Goal: Use online tool/utility: Utilize a website feature to perform a specific function

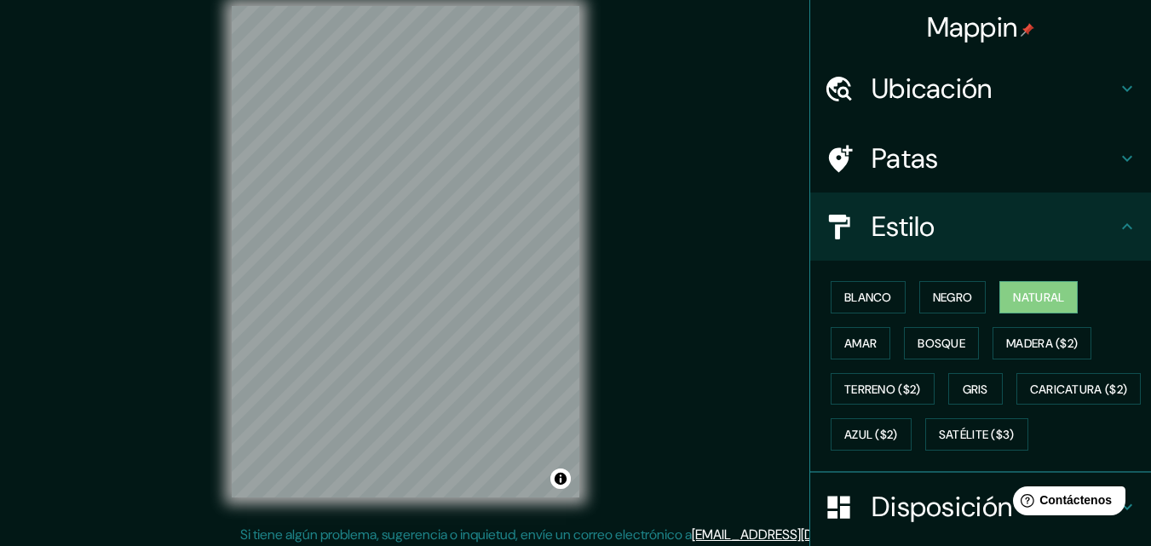
scroll to position [27, 0]
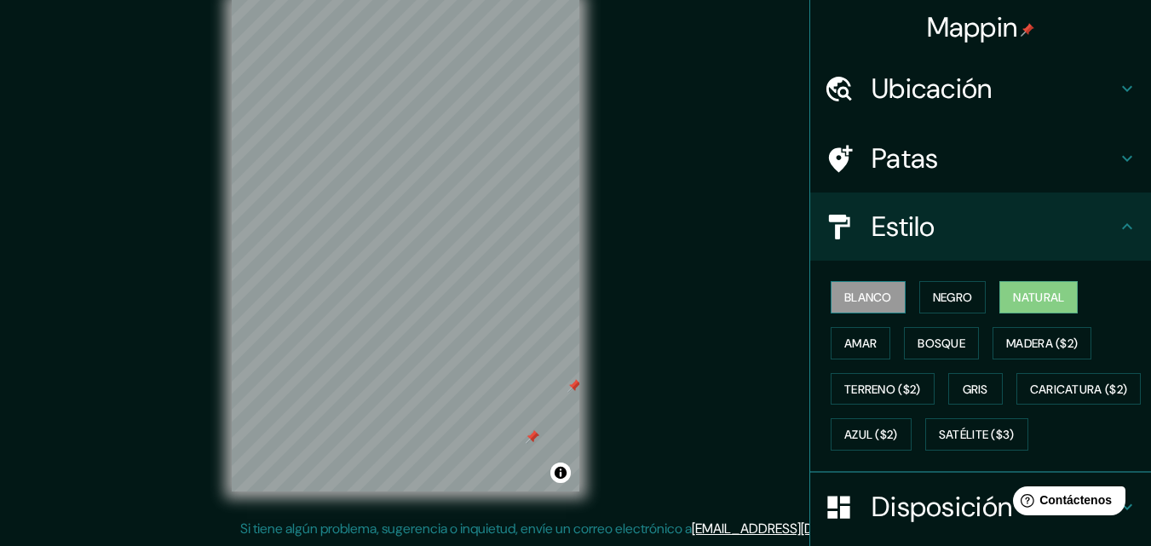
click at [867, 291] on font "Blanco" at bounding box center [868, 297] width 48 height 15
click at [951, 290] on font "Negro" at bounding box center [953, 297] width 40 height 15
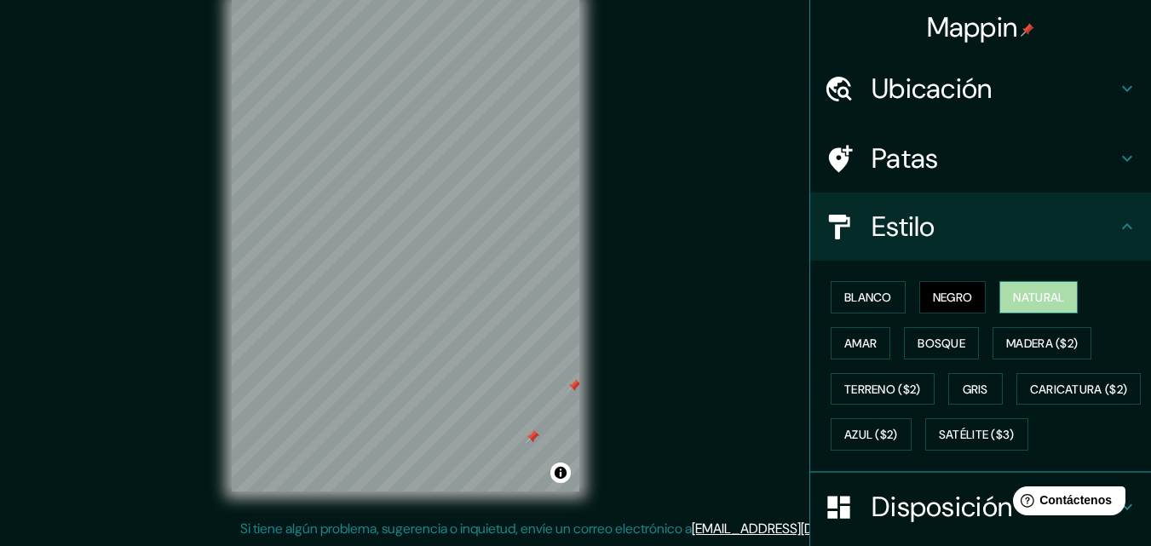
click at [1025, 293] on font "Natural" at bounding box center [1038, 297] width 51 height 15
click at [844, 338] on font "Amar" at bounding box center [860, 343] width 32 height 15
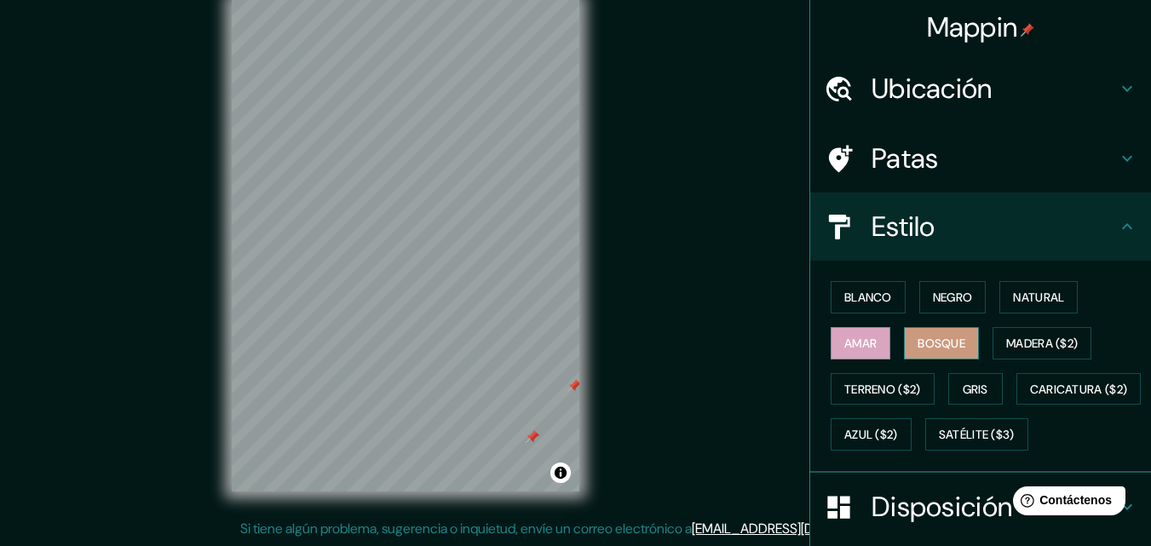
click at [935, 347] on font "Bosque" at bounding box center [942, 343] width 48 height 15
click at [965, 382] on font "Gris" at bounding box center [976, 389] width 26 height 15
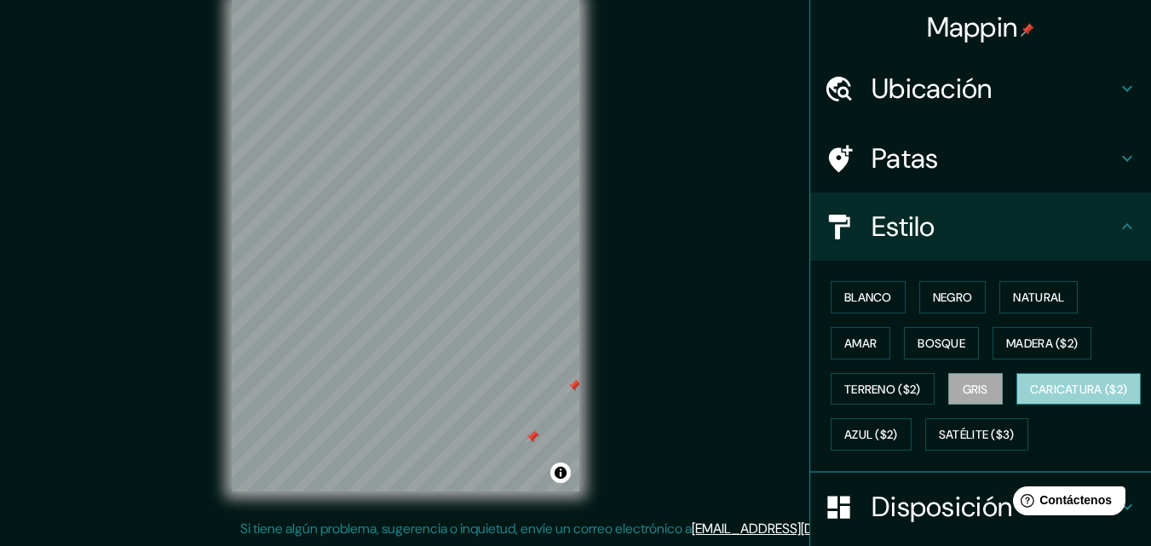
click at [1030, 397] on font "Caricatura ($2)" at bounding box center [1079, 389] width 98 height 15
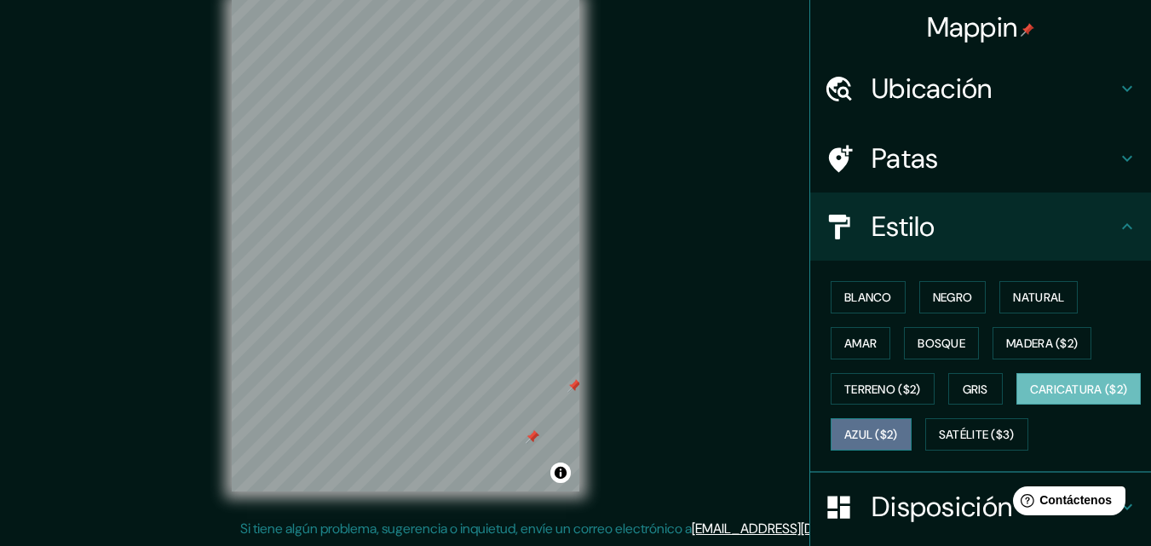
click at [898, 433] on font "Azul ($2)" at bounding box center [871, 435] width 54 height 15
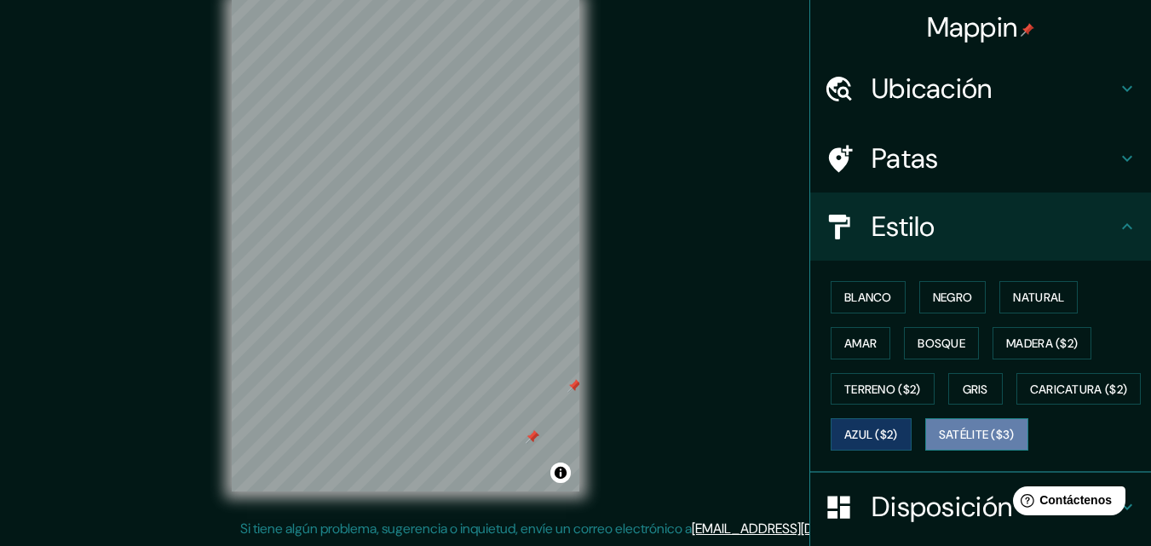
click at [939, 443] on font "Satélite ($3)" at bounding box center [977, 435] width 76 height 15
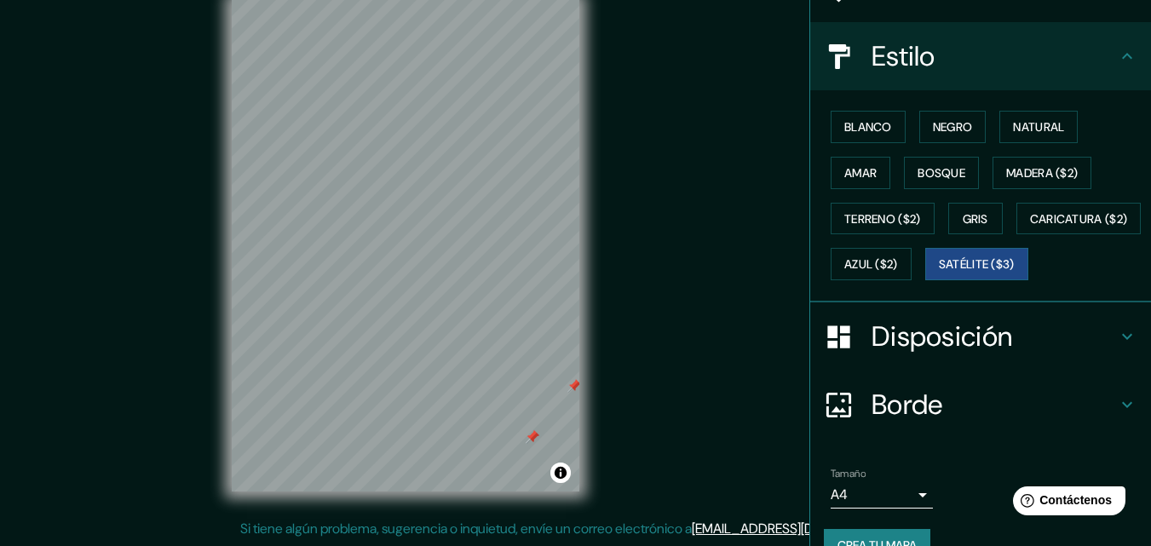
scroll to position [85, 0]
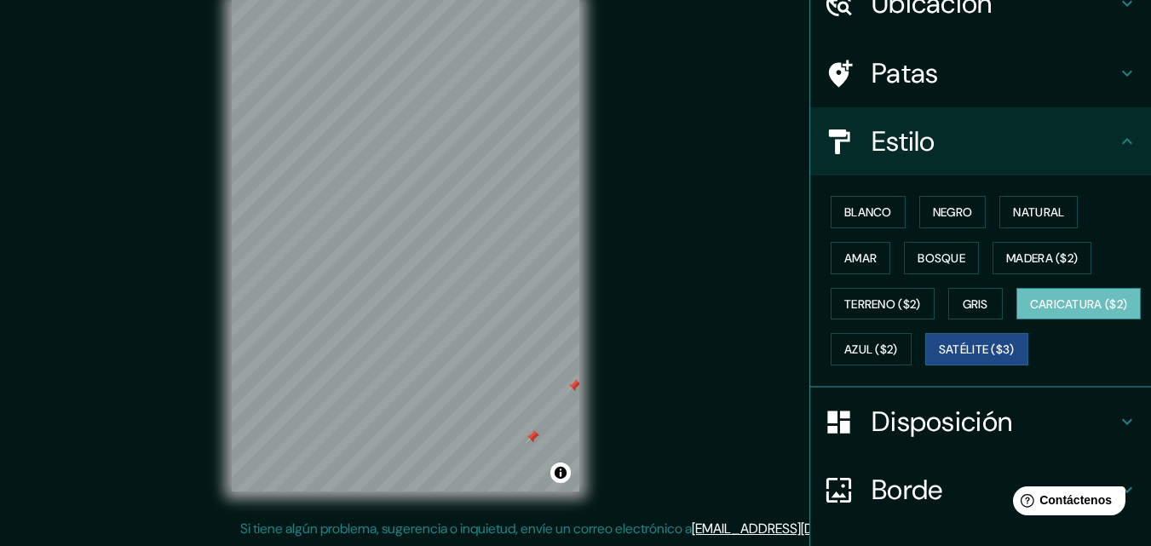
click at [1030, 312] on font "Caricatura ($2)" at bounding box center [1079, 303] width 98 height 15
click at [850, 211] on font "Blanco" at bounding box center [868, 211] width 48 height 15
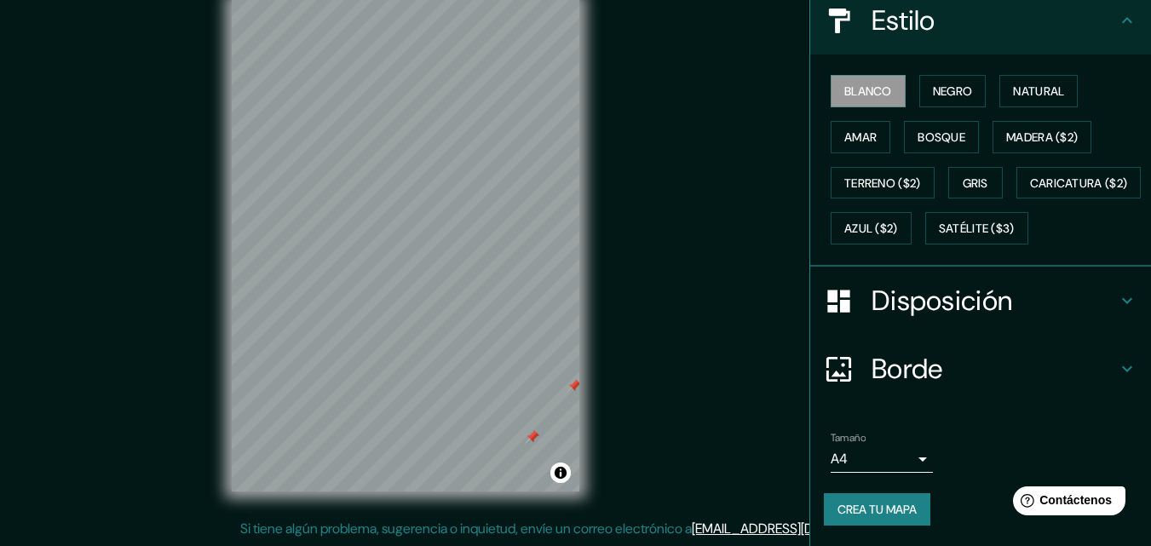
scroll to position [251, 0]
click at [831, 362] on icon at bounding box center [839, 369] width 30 height 30
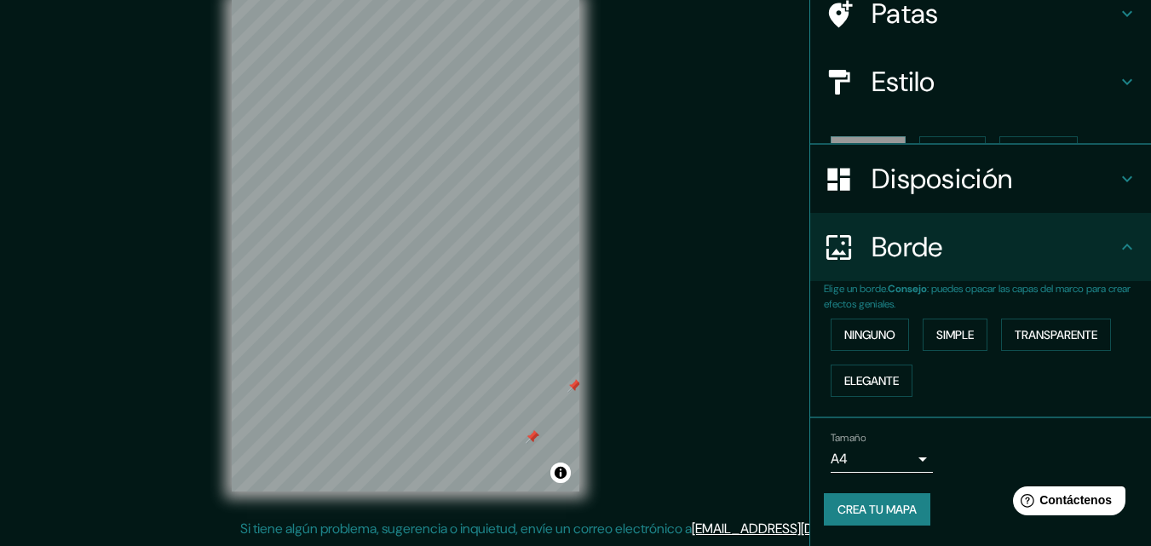
scroll to position [116, 0]
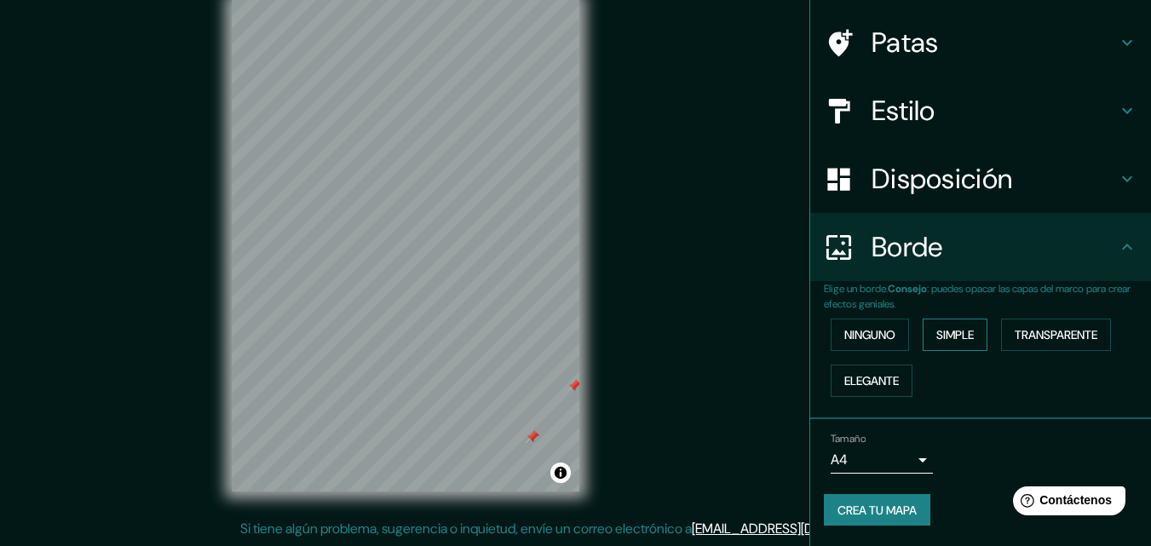
click at [954, 335] on font "Simple" at bounding box center [954, 334] width 37 height 15
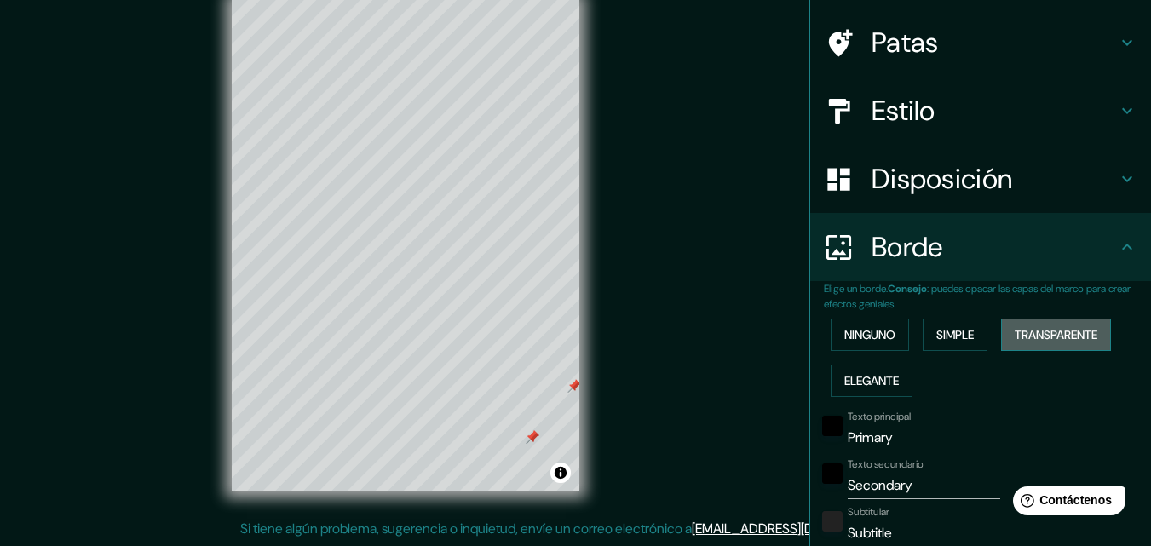
click at [1048, 337] on font "Transparente" at bounding box center [1056, 334] width 83 height 15
click at [868, 378] on font "Elegante" at bounding box center [871, 380] width 55 height 15
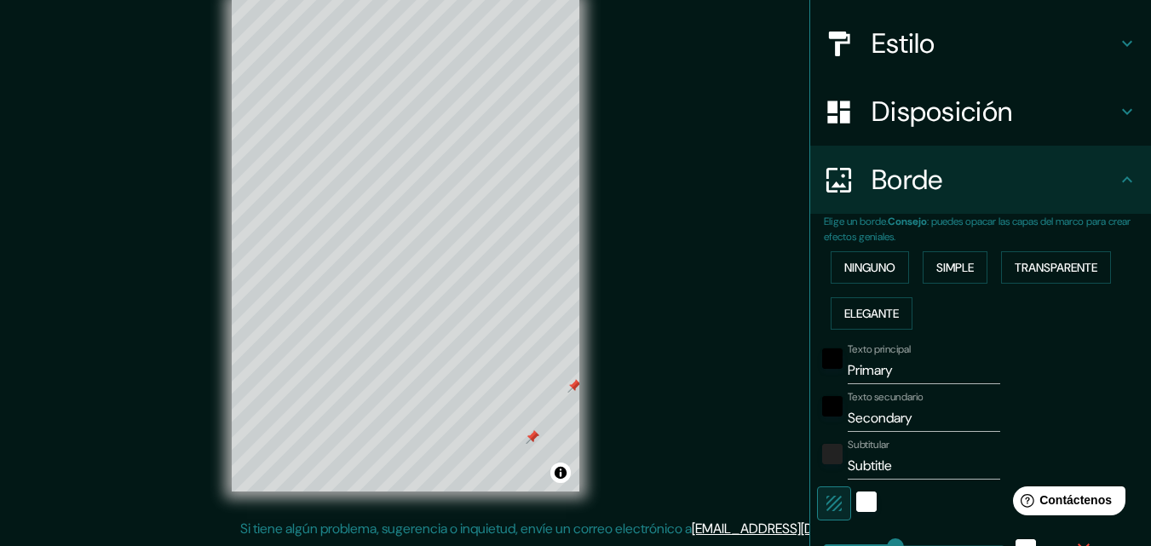
scroll to position [0, 0]
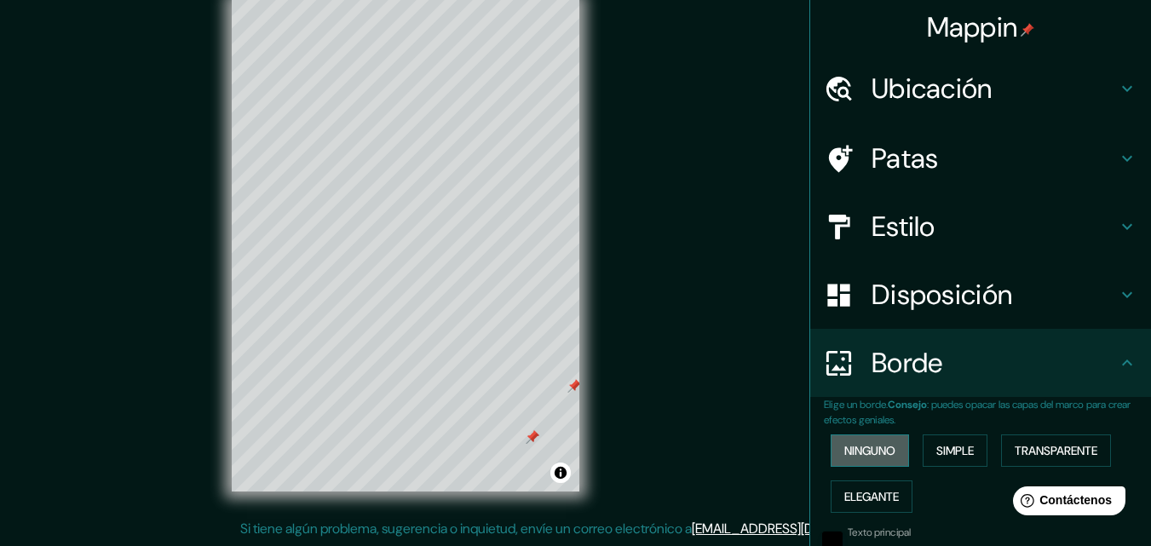
click at [861, 452] on font "Ninguno" at bounding box center [869, 450] width 51 height 15
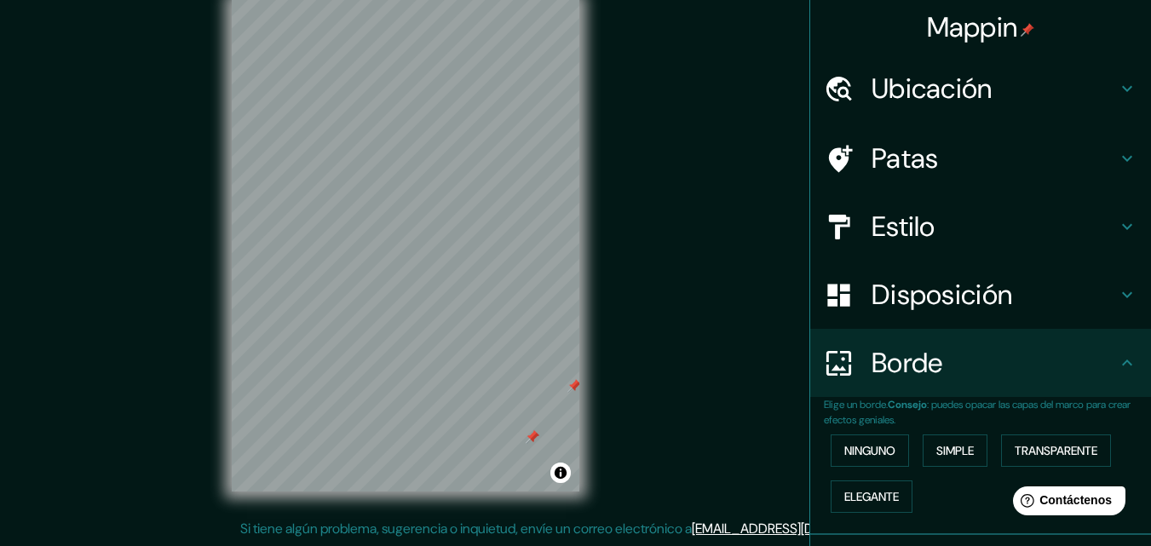
scroll to position [116, 0]
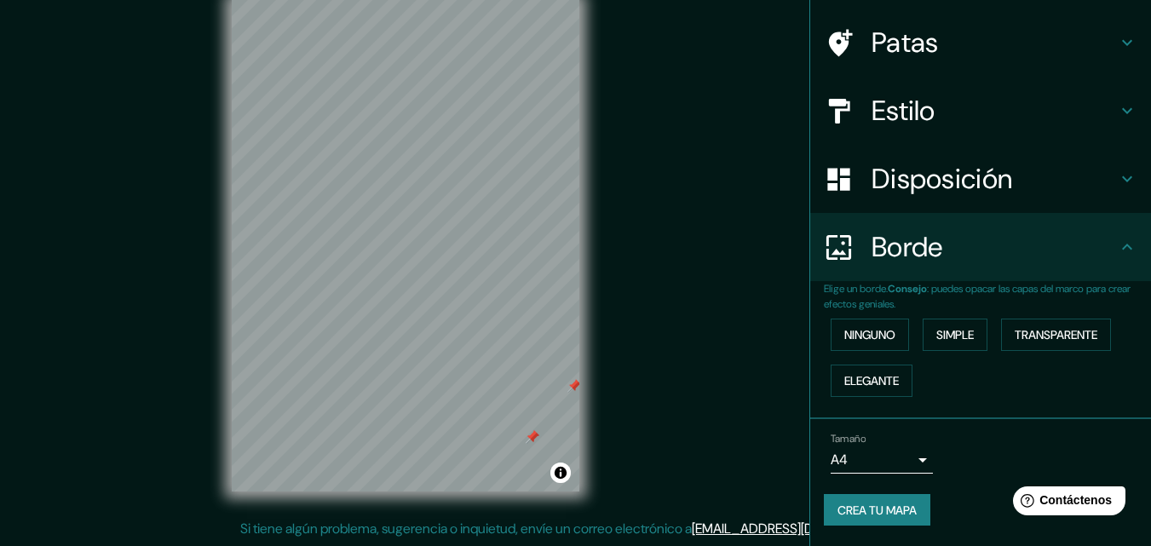
click at [884, 247] on font "Borde" at bounding box center [908, 247] width 72 height 36
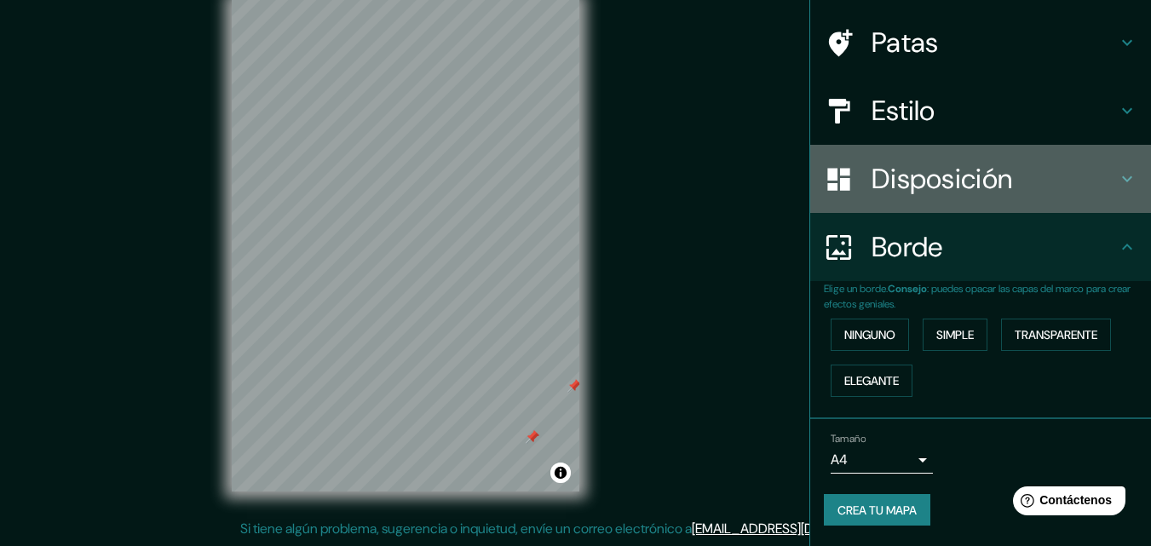
click at [916, 181] on font "Disposición" at bounding box center [942, 179] width 141 height 36
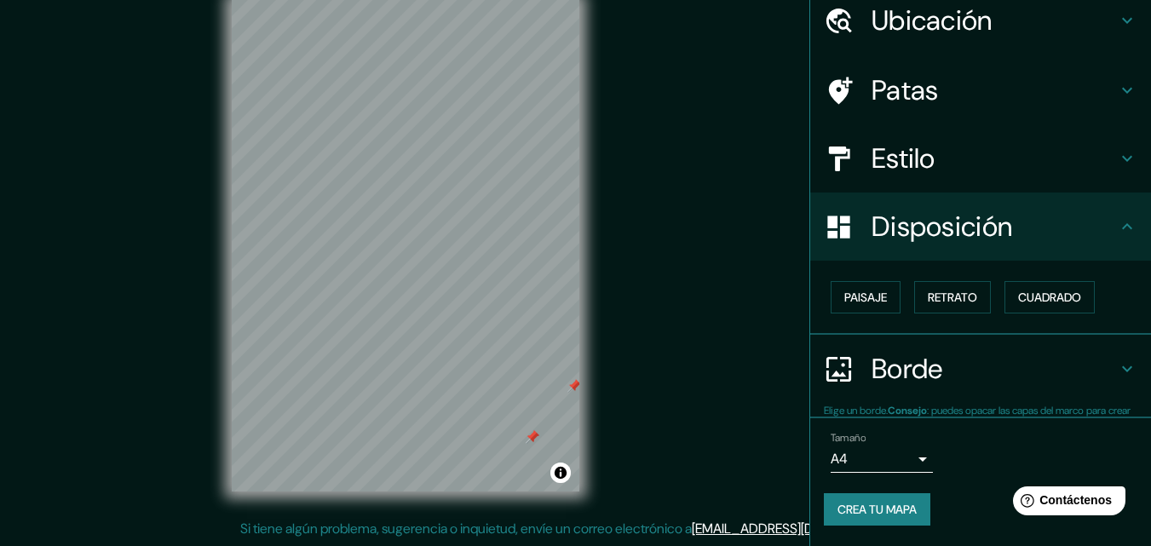
scroll to position [68, 0]
click at [869, 292] on font "Paisaje" at bounding box center [865, 297] width 43 height 15
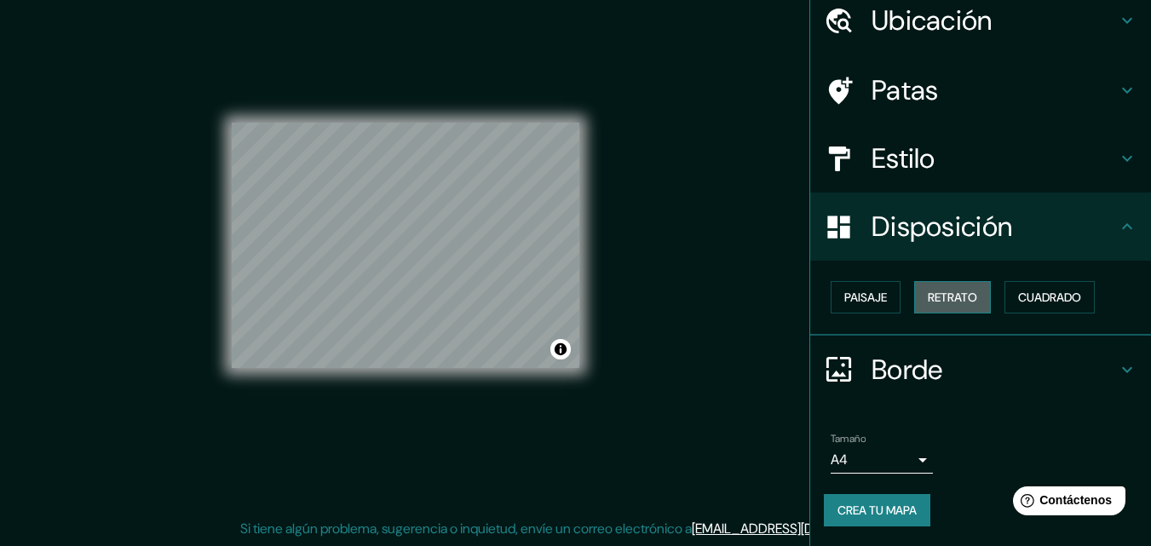
click at [956, 285] on button "Retrato" at bounding box center [952, 297] width 77 height 32
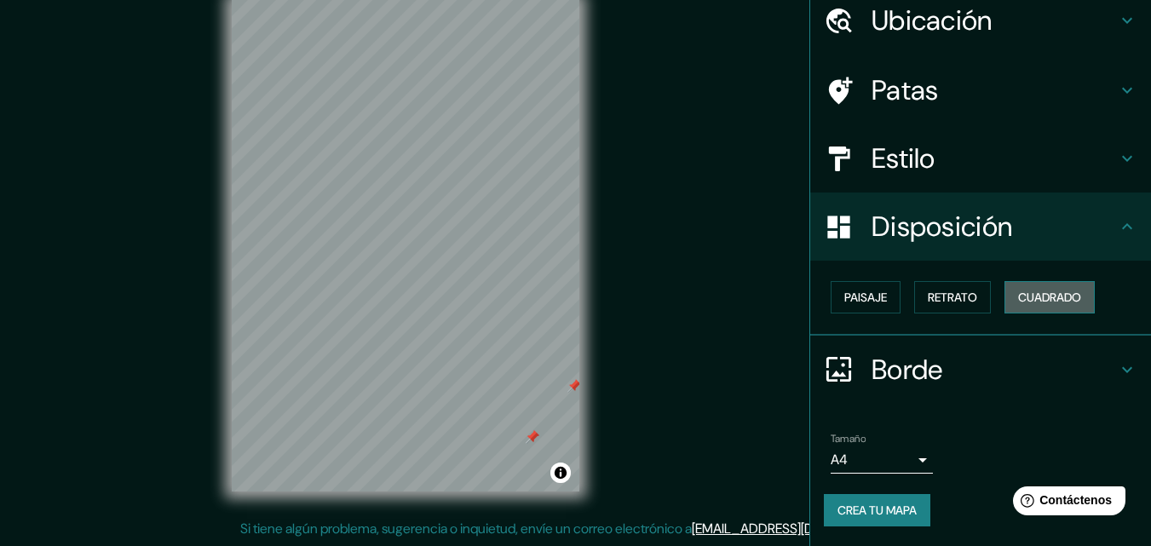
click at [1034, 297] on font "Cuadrado" at bounding box center [1049, 297] width 63 height 15
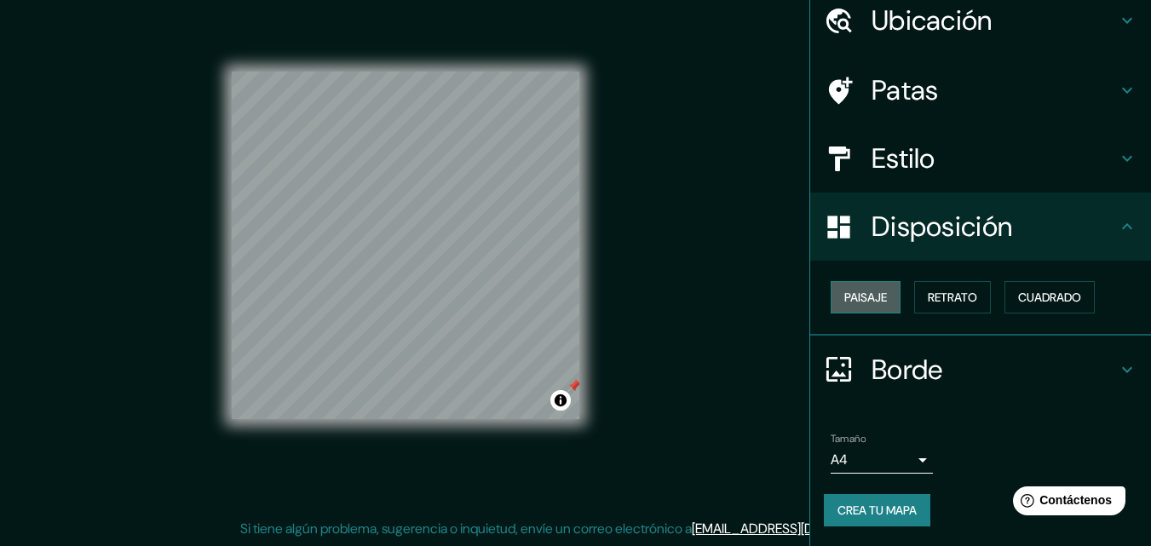
click at [844, 294] on font "Paisaje" at bounding box center [865, 297] width 43 height 15
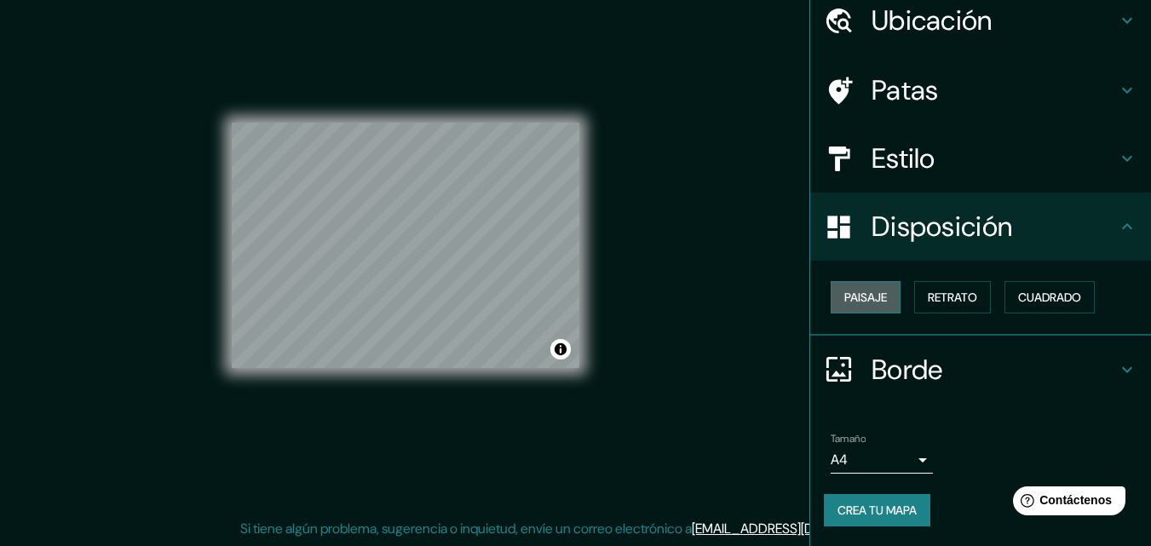
click at [844, 299] on font "Paisaje" at bounding box center [865, 297] width 43 height 15
click at [844, 295] on font "Paisaje" at bounding box center [865, 297] width 43 height 15
click at [850, 296] on font "Paisaje" at bounding box center [865, 297] width 43 height 15
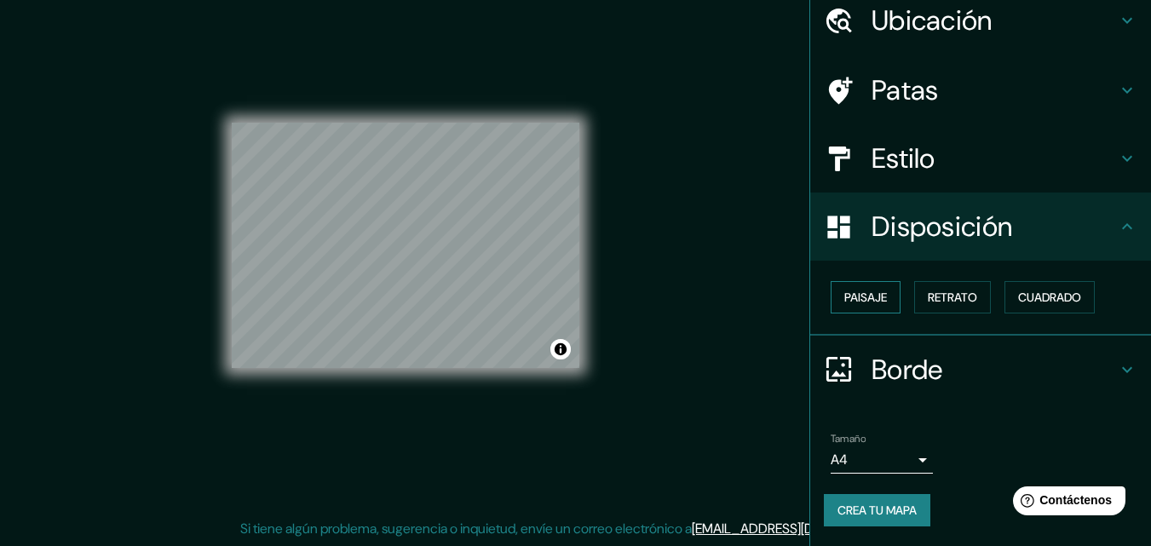
click at [878, 291] on button "Paisaje" at bounding box center [866, 297] width 70 height 32
click at [933, 240] on font "Disposición" at bounding box center [942, 227] width 141 height 36
click at [919, 225] on font "Disposición" at bounding box center [942, 227] width 141 height 36
drag, startPoint x: 872, startPoint y: 262, endPoint x: 866, endPoint y: 278, distance: 17.6
click at [866, 274] on div "Paisaje Retrato Cuadrado" at bounding box center [980, 298] width 341 height 75
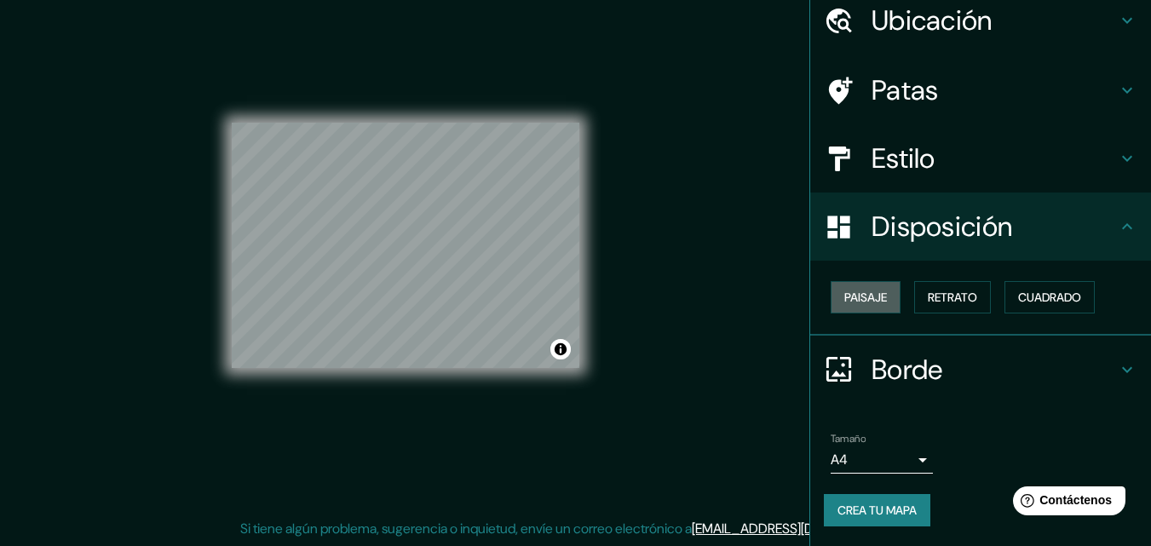
drag, startPoint x: 861, startPoint y: 297, endPoint x: 901, endPoint y: 292, distance: 40.4
click at [860, 301] on font "Paisaje" at bounding box center [865, 297] width 43 height 15
click at [1021, 291] on font "Cuadrado" at bounding box center [1049, 297] width 63 height 15
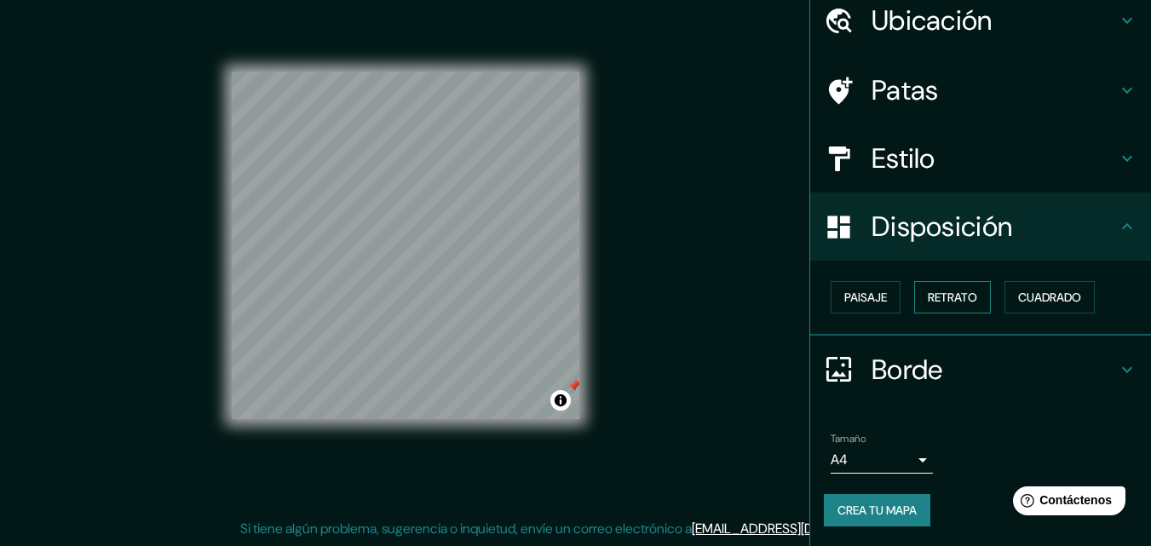
click at [948, 301] on font "Retrato" at bounding box center [952, 297] width 49 height 15
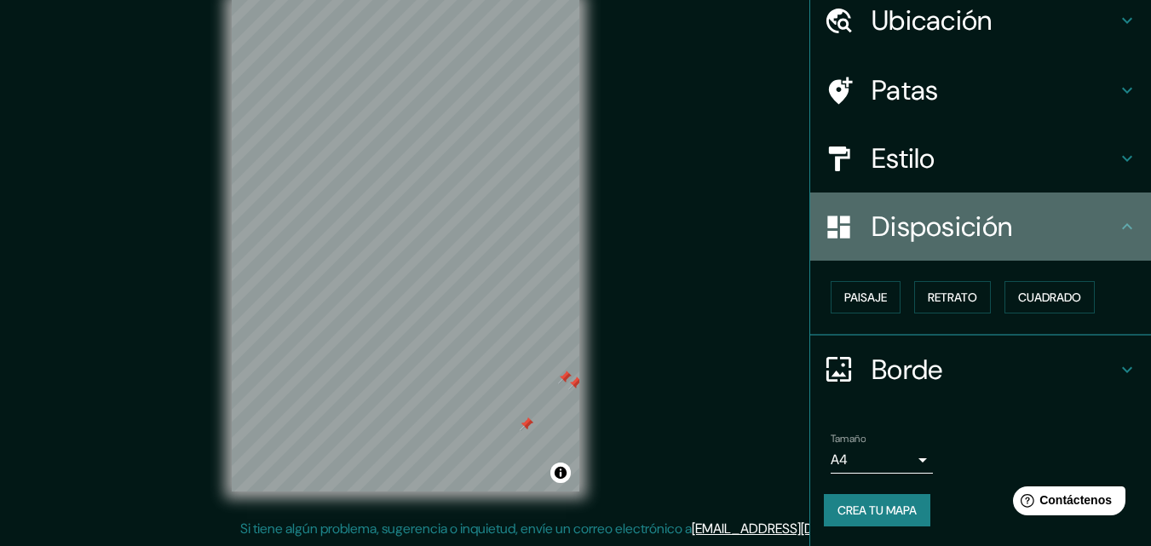
click at [925, 232] on font "Disposición" at bounding box center [942, 227] width 141 height 36
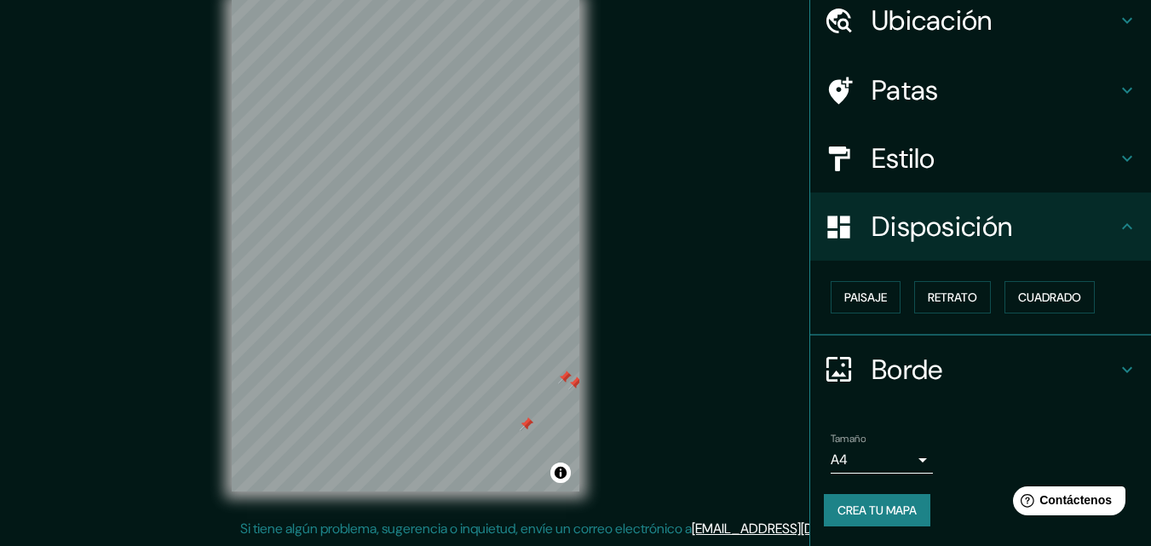
click at [847, 160] on div at bounding box center [848, 159] width 48 height 30
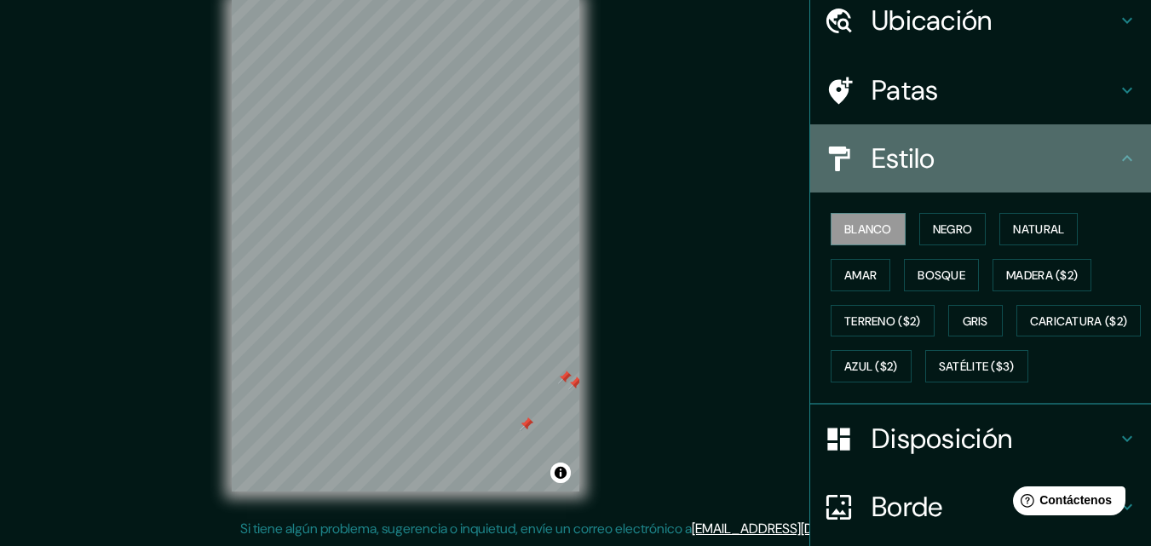
click at [847, 160] on div at bounding box center [848, 159] width 48 height 30
click at [888, 144] on font "Estilo" at bounding box center [904, 159] width 64 height 36
click at [896, 151] on font "Estilo" at bounding box center [904, 159] width 64 height 36
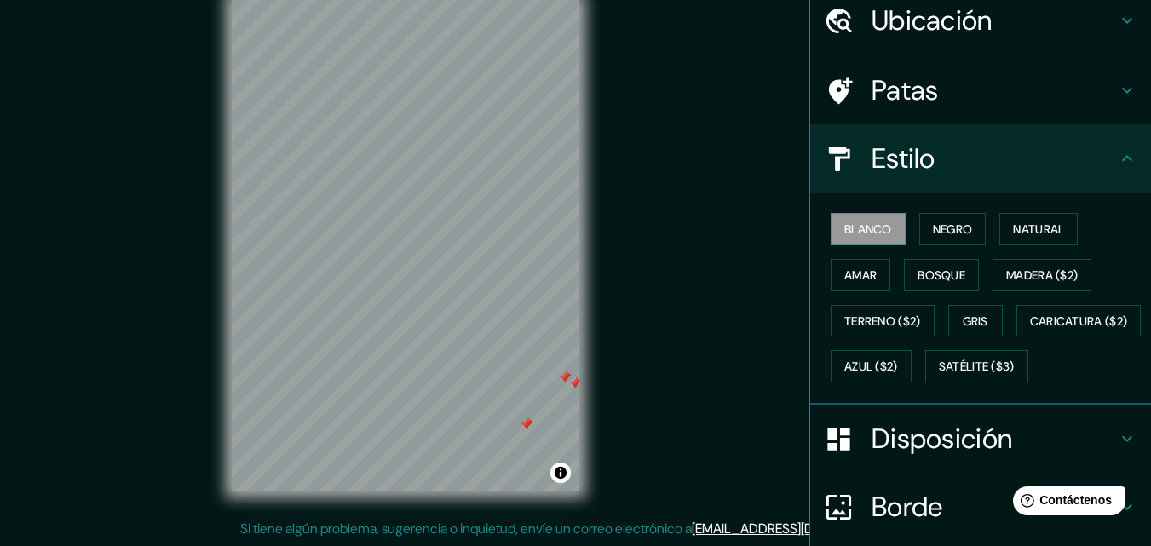
click at [841, 155] on div at bounding box center [848, 159] width 48 height 30
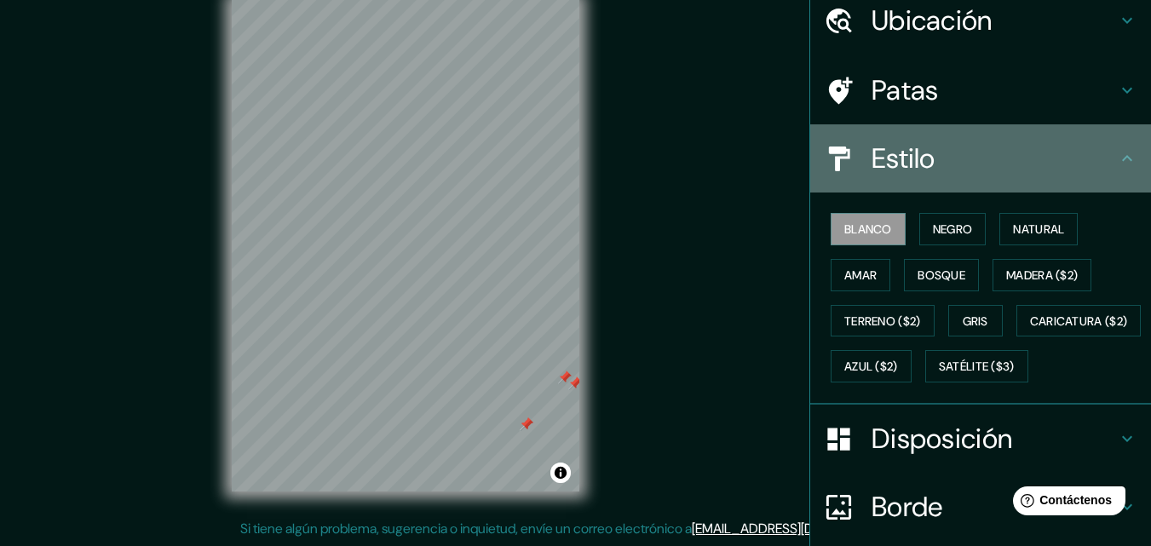
click at [829, 151] on icon at bounding box center [839, 158] width 21 height 25
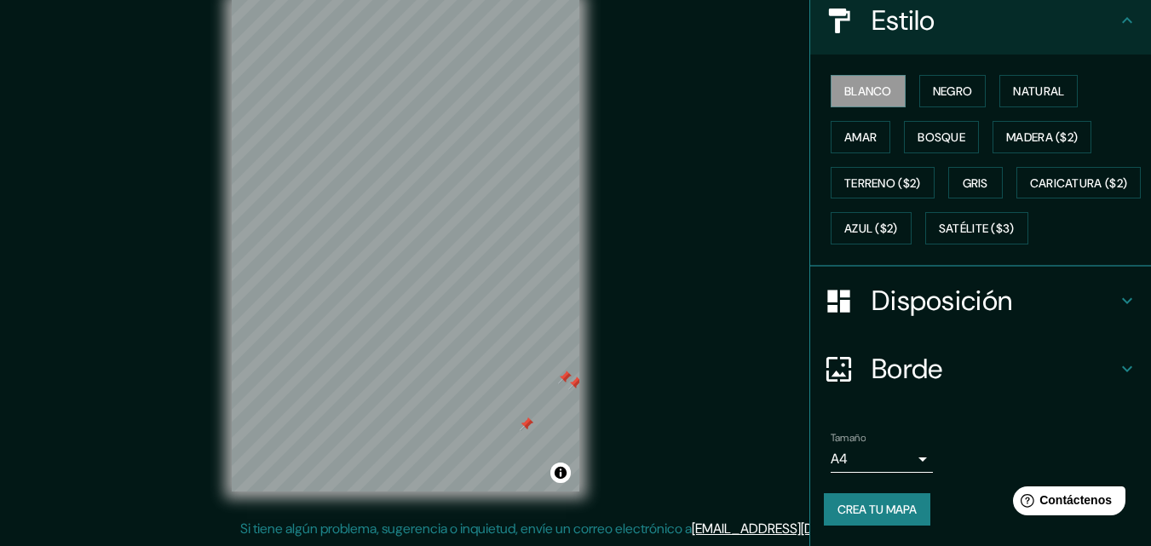
scroll to position [251, 0]
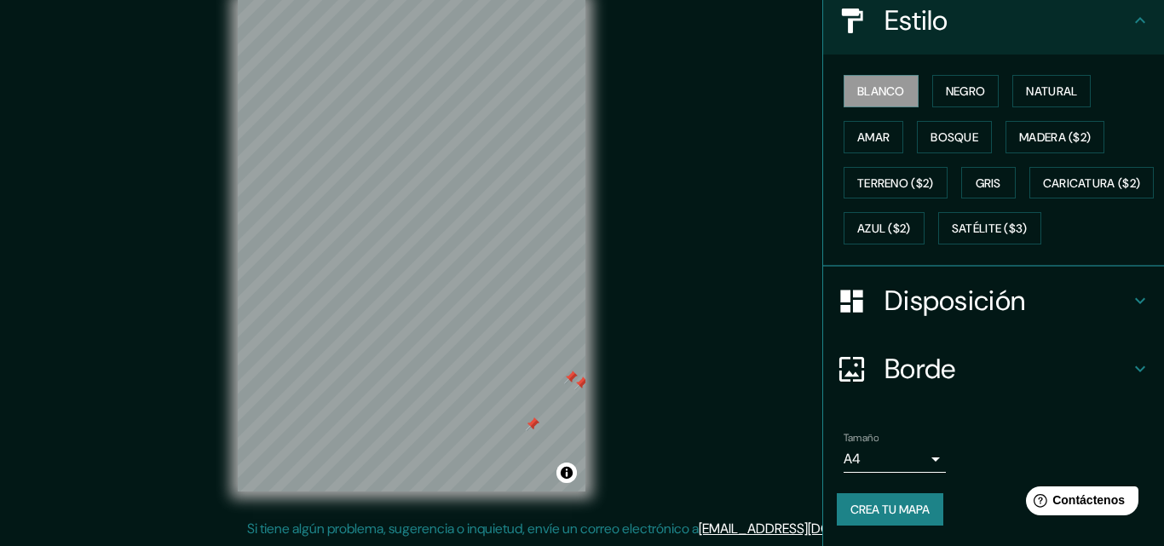
click at [911, 459] on body "Mappin Ubicación Cali, [PERSON_NAME][GEOGRAPHIC_DATA], [GEOGRAPHIC_DATA] Patas …" at bounding box center [582, 246] width 1164 height 546
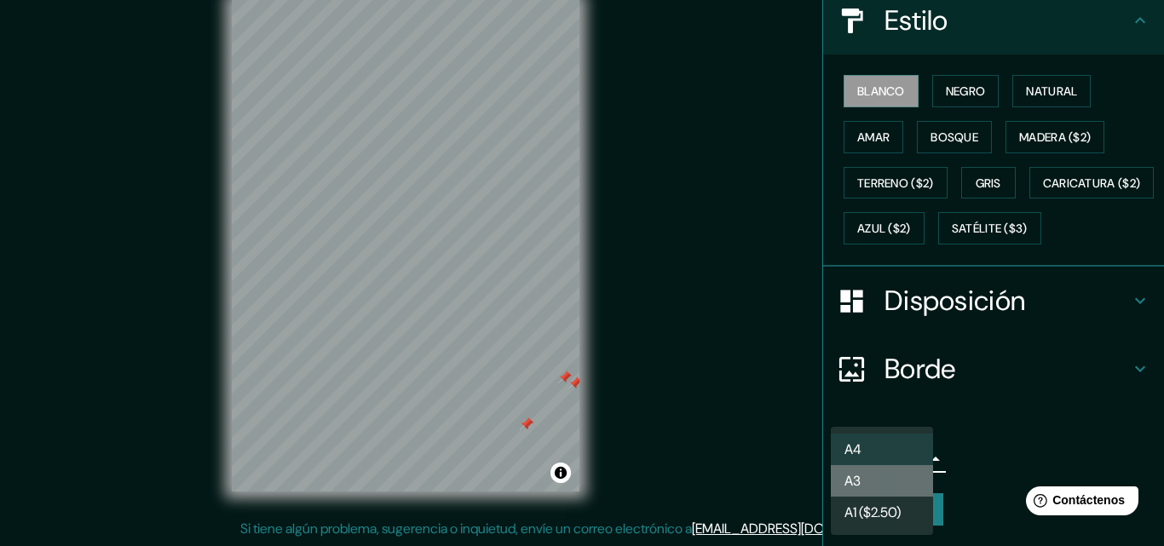
click at [876, 479] on li "A3" at bounding box center [882, 481] width 102 height 32
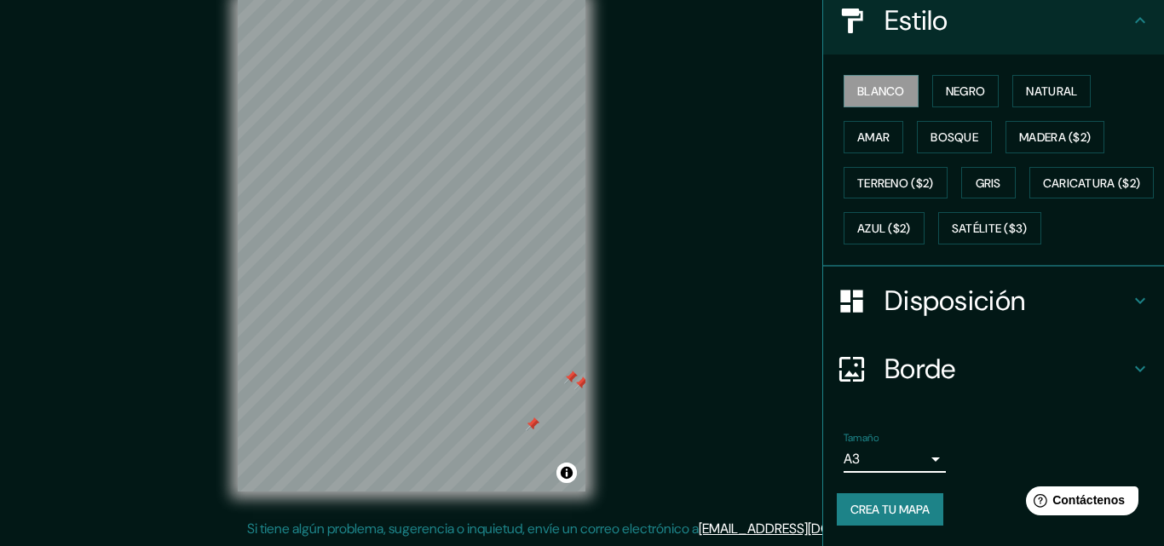
click at [897, 460] on body "Mappin Ubicación Cali, [PERSON_NAME][GEOGRAPHIC_DATA], [GEOGRAPHIC_DATA] Patas …" at bounding box center [582, 246] width 1164 height 546
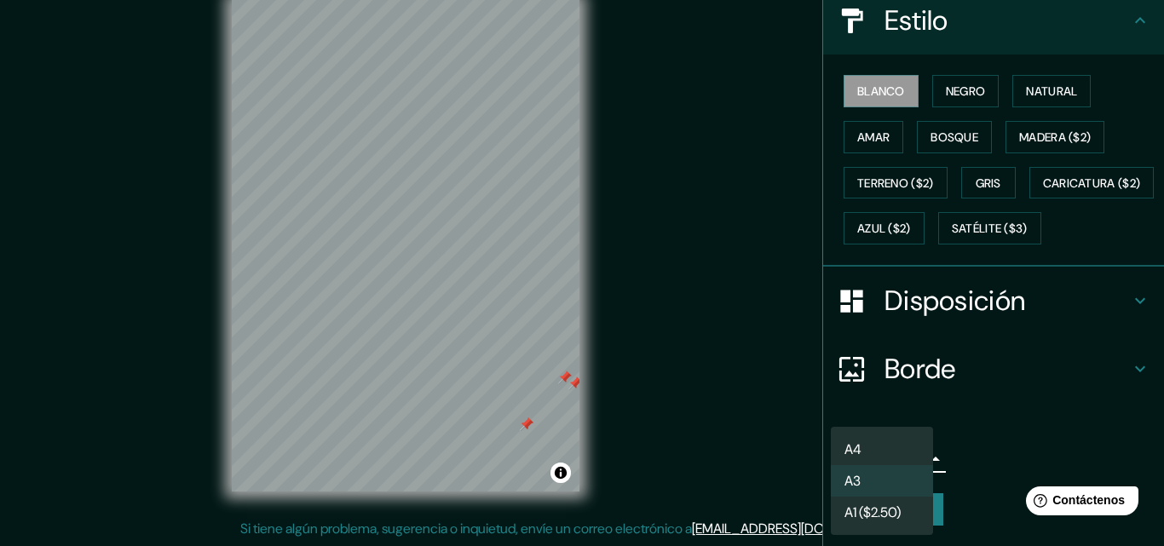
click at [893, 454] on li "A4" at bounding box center [882, 450] width 102 height 32
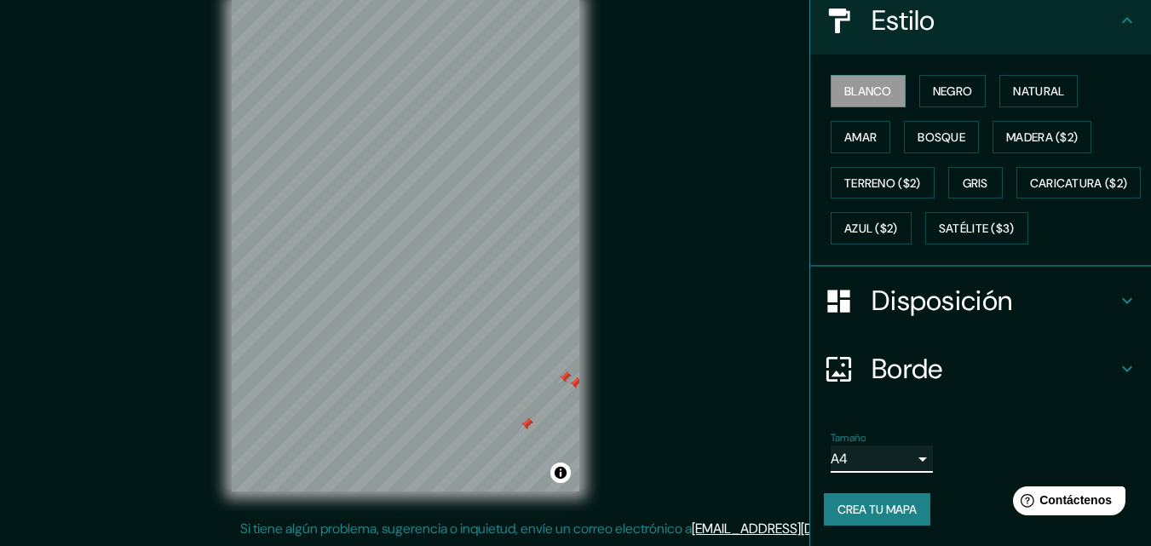
scroll to position [0, 0]
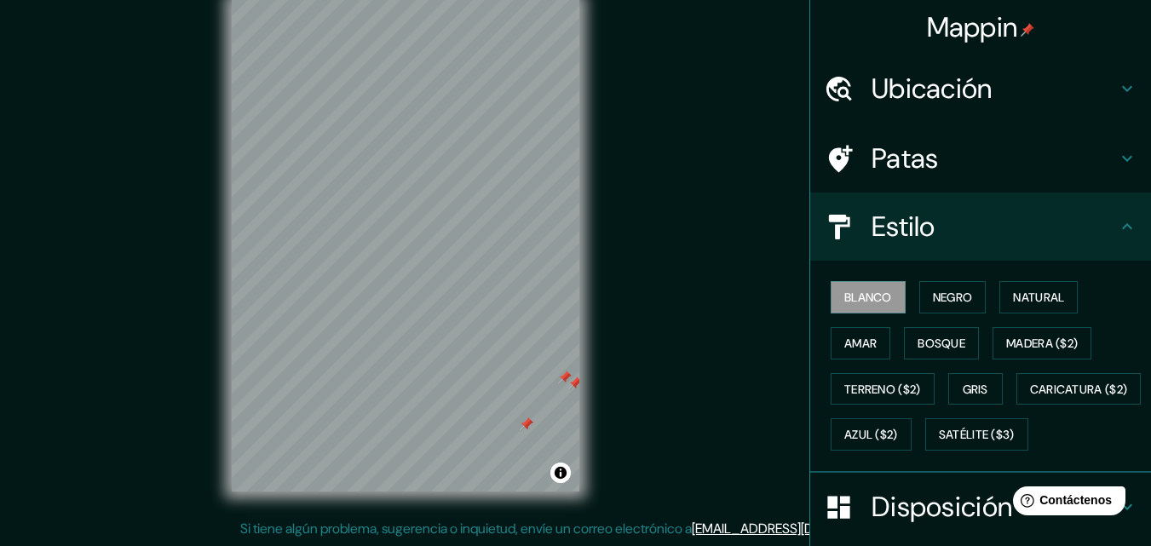
click at [872, 93] on font "Ubicación" at bounding box center [932, 89] width 121 height 36
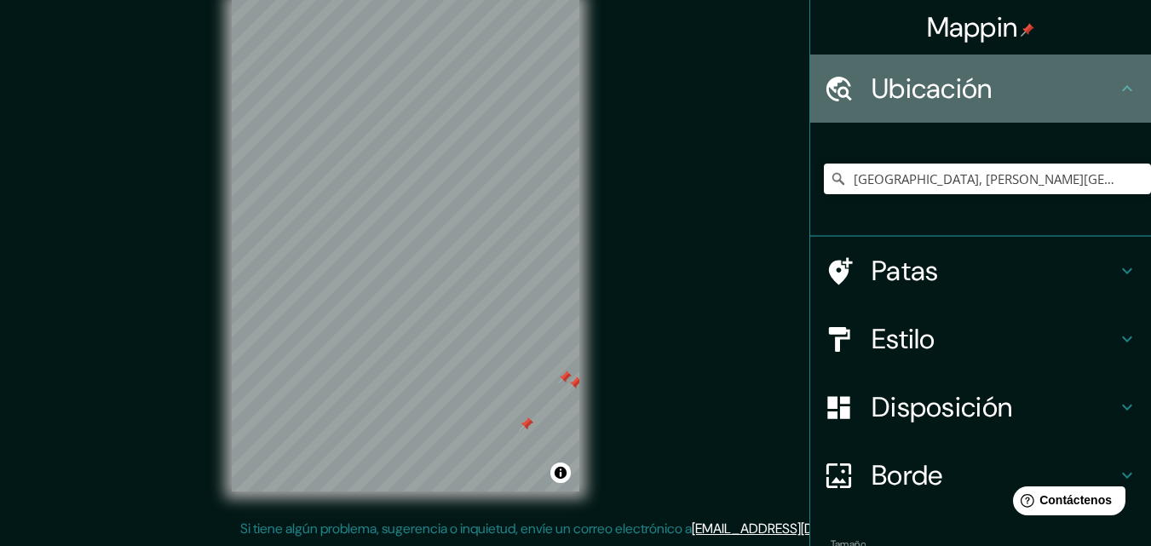
click at [879, 90] on font "Ubicación" at bounding box center [932, 89] width 121 height 36
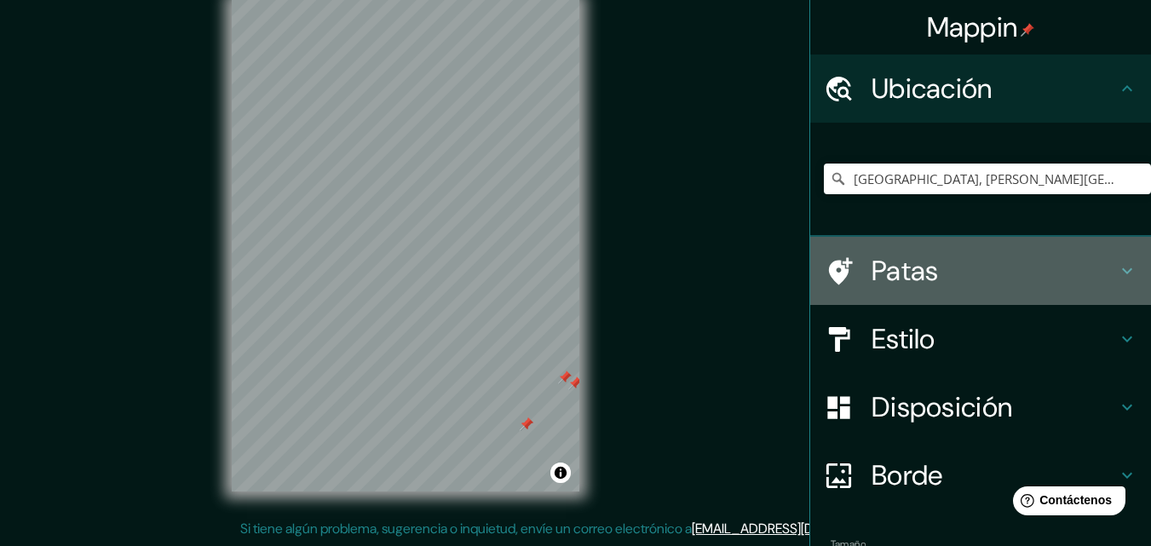
click at [890, 268] on font "Patas" at bounding box center [905, 271] width 67 height 36
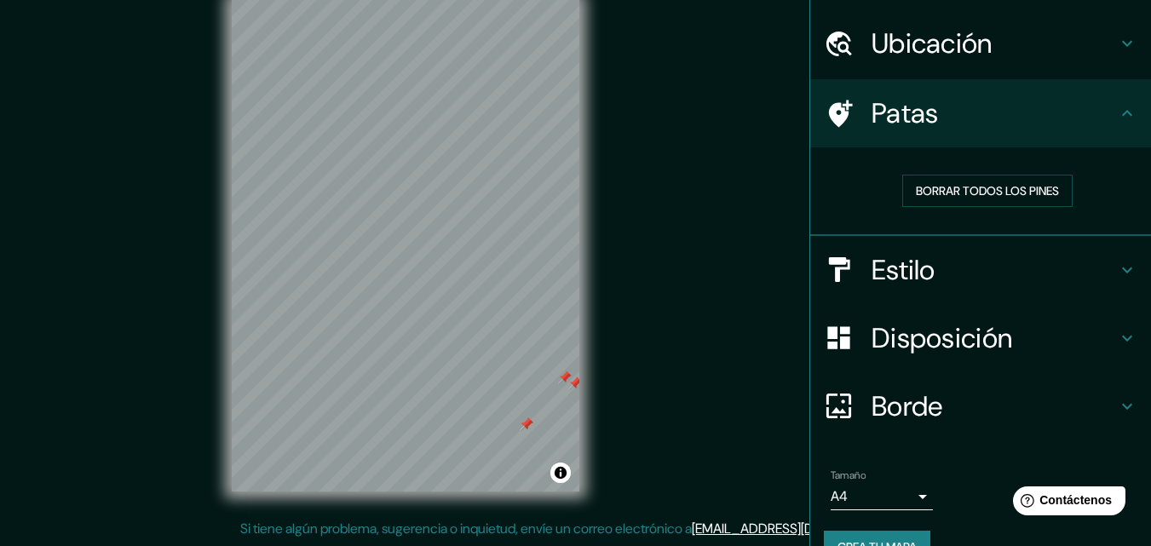
scroll to position [82, 0]
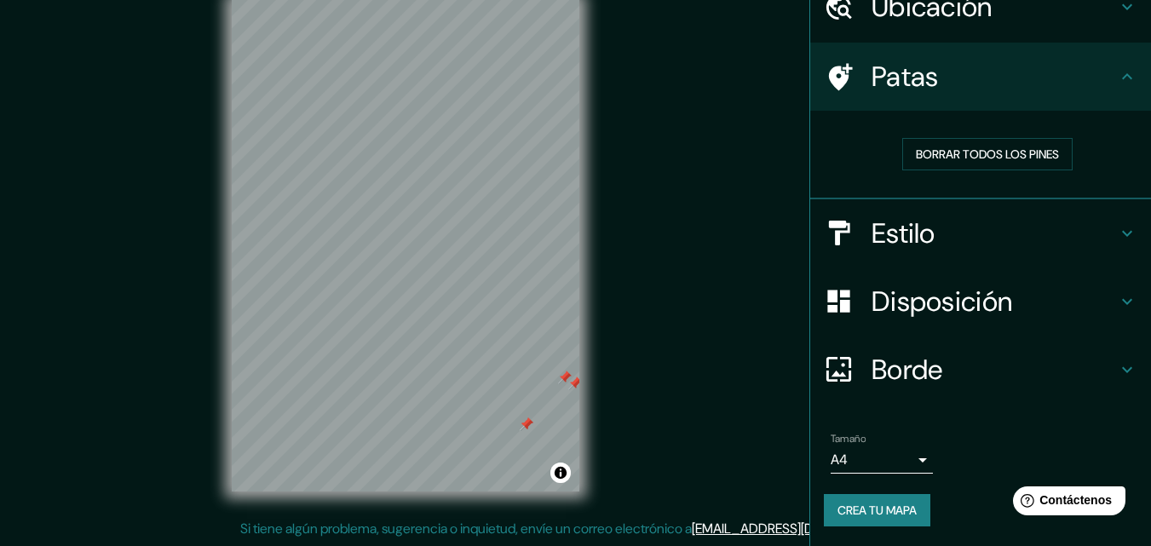
click at [876, 515] on font "Crea tu mapa" at bounding box center [876, 510] width 79 height 15
click at [695, 365] on div "Mappin Ubicación Cali, [PERSON_NAME][GEOGRAPHIC_DATA], [GEOGRAPHIC_DATA] Patas …" at bounding box center [575, 259] width 1151 height 573
click at [906, 457] on body "Mappin Ubicación Cali, [PERSON_NAME][GEOGRAPHIC_DATA], [GEOGRAPHIC_DATA] Patas …" at bounding box center [575, 246] width 1151 height 546
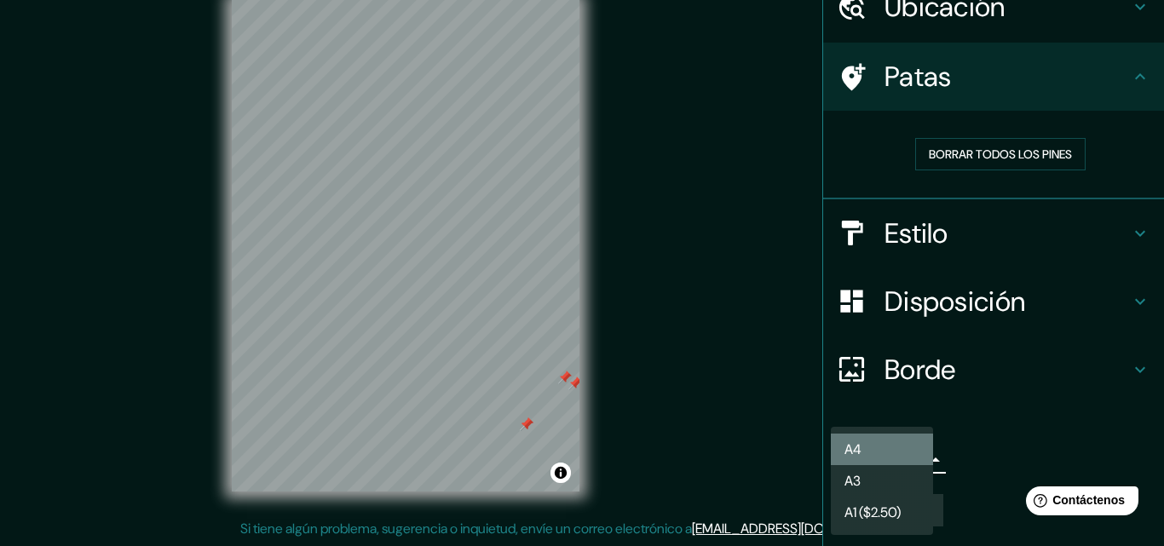
click at [862, 439] on li "A4" at bounding box center [882, 450] width 102 height 32
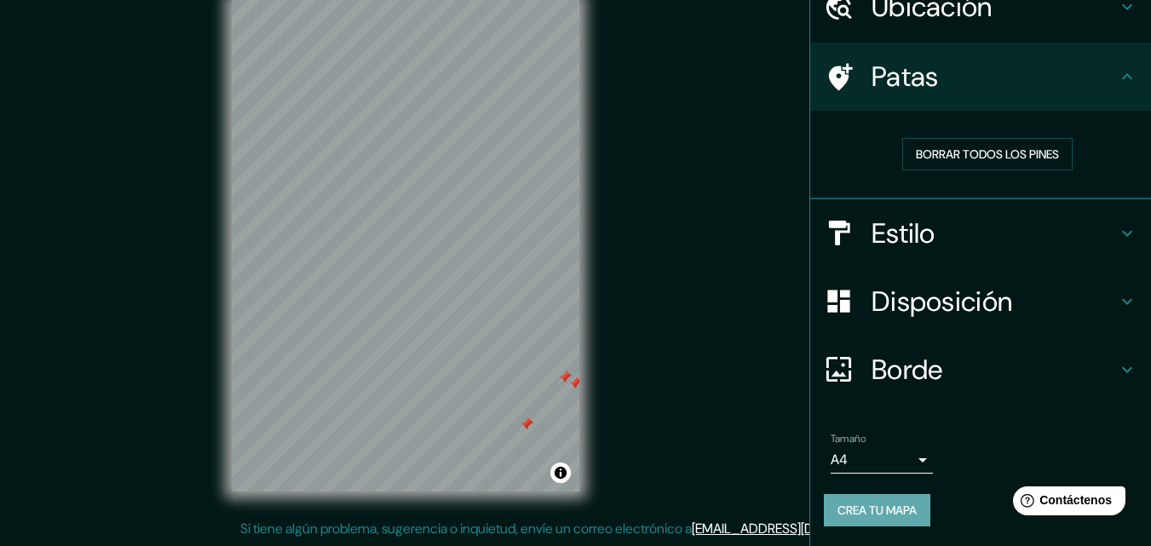
click at [871, 512] on font "Crea tu mapa" at bounding box center [876, 510] width 79 height 15
click at [871, 512] on div "Crea tu mapa" at bounding box center [981, 510] width 314 height 32
click at [877, 497] on button "Crea tu mapa" at bounding box center [877, 510] width 106 height 32
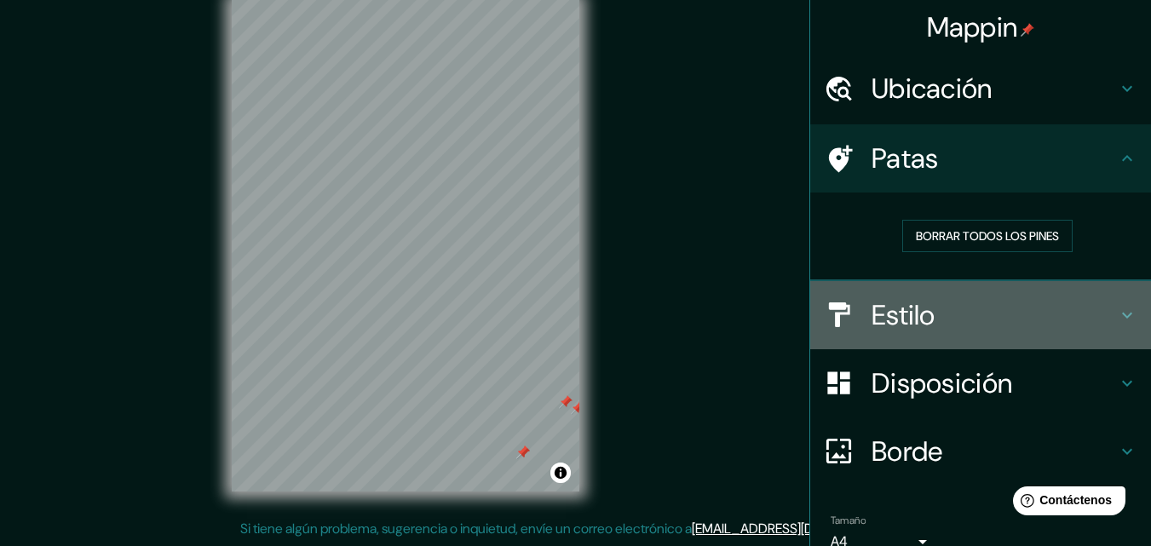
click at [882, 307] on font "Estilo" at bounding box center [904, 315] width 64 height 36
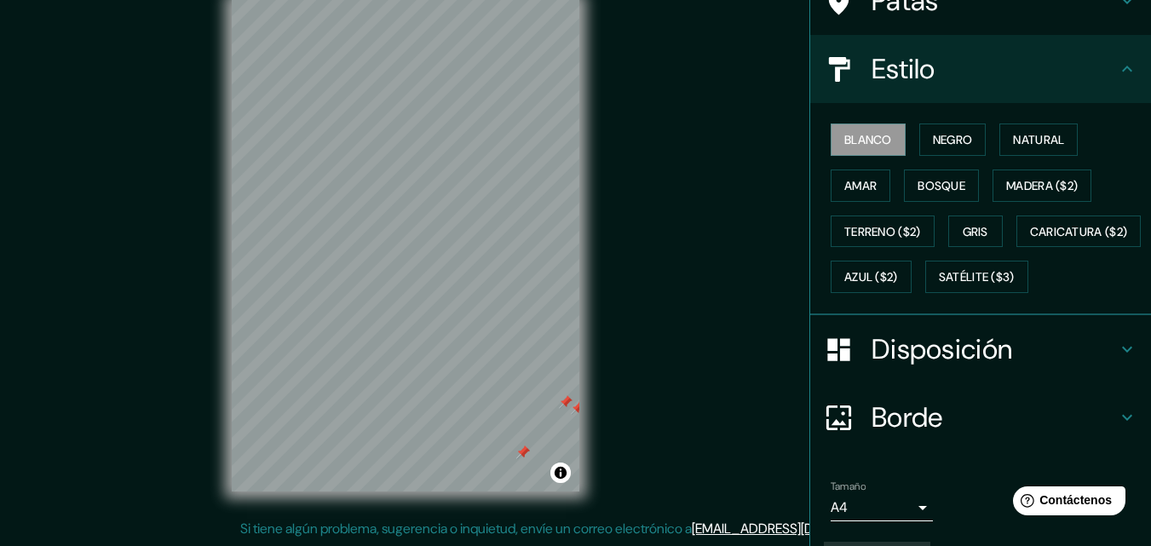
scroll to position [251, 0]
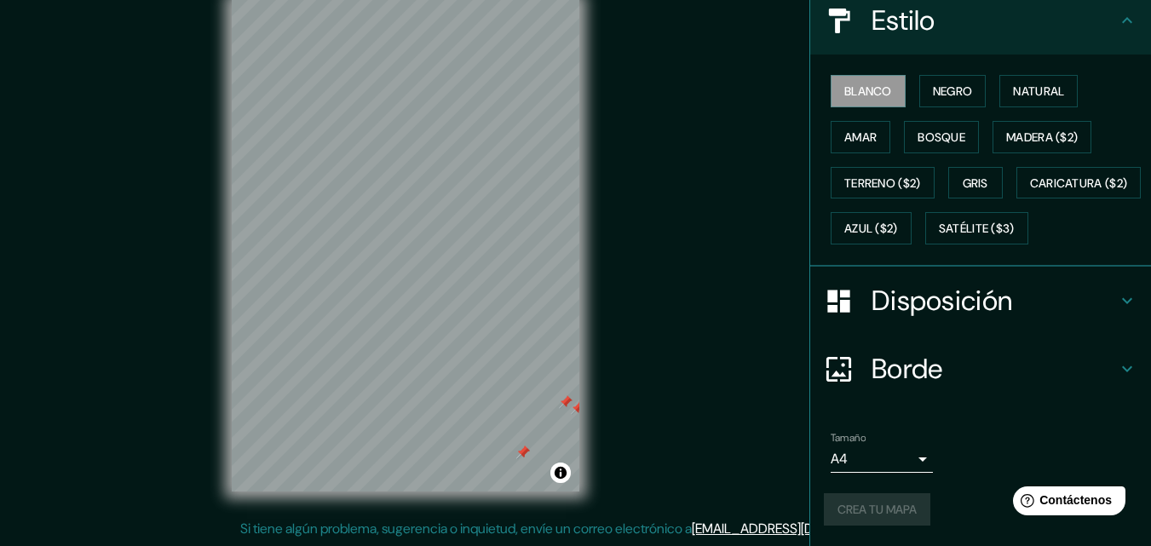
click at [887, 505] on div "Crea tu mapa" at bounding box center [981, 509] width 314 height 32
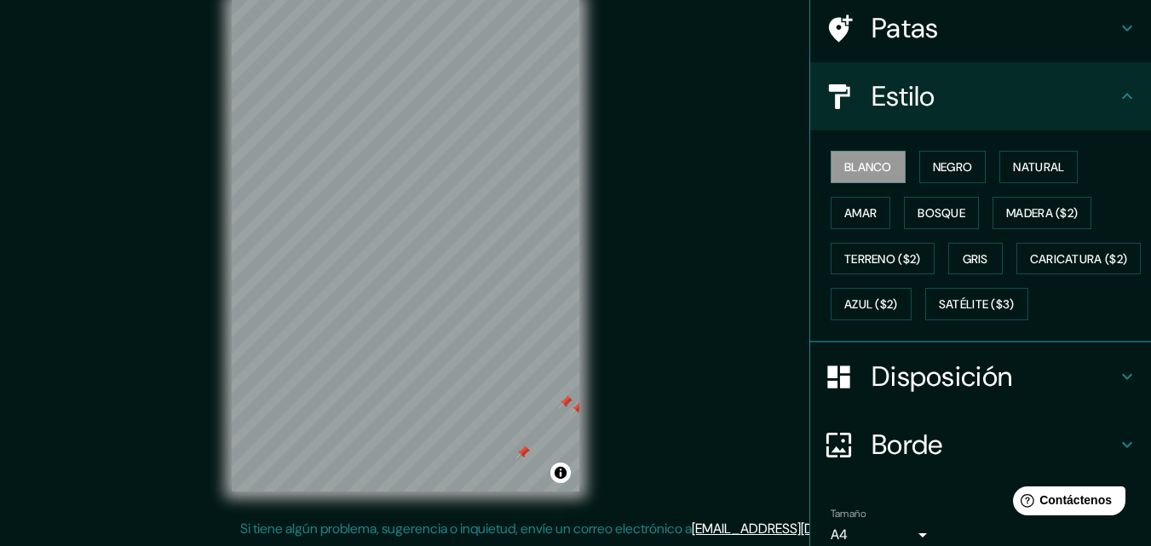
scroll to position [0, 0]
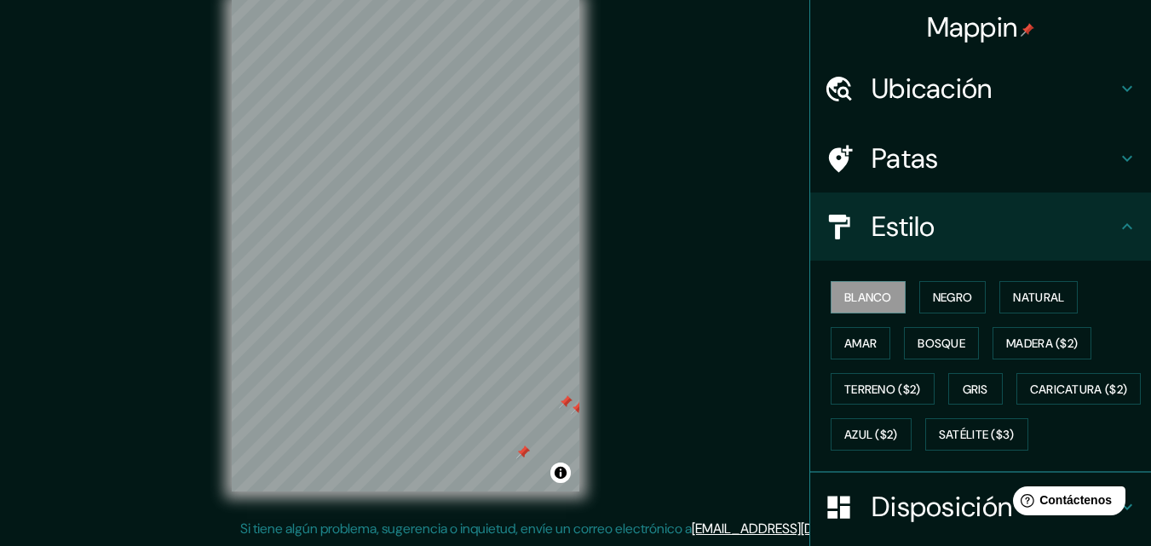
click at [877, 214] on font "Estilo" at bounding box center [904, 227] width 64 height 36
click at [872, 299] on font "Blanco" at bounding box center [868, 297] width 48 height 15
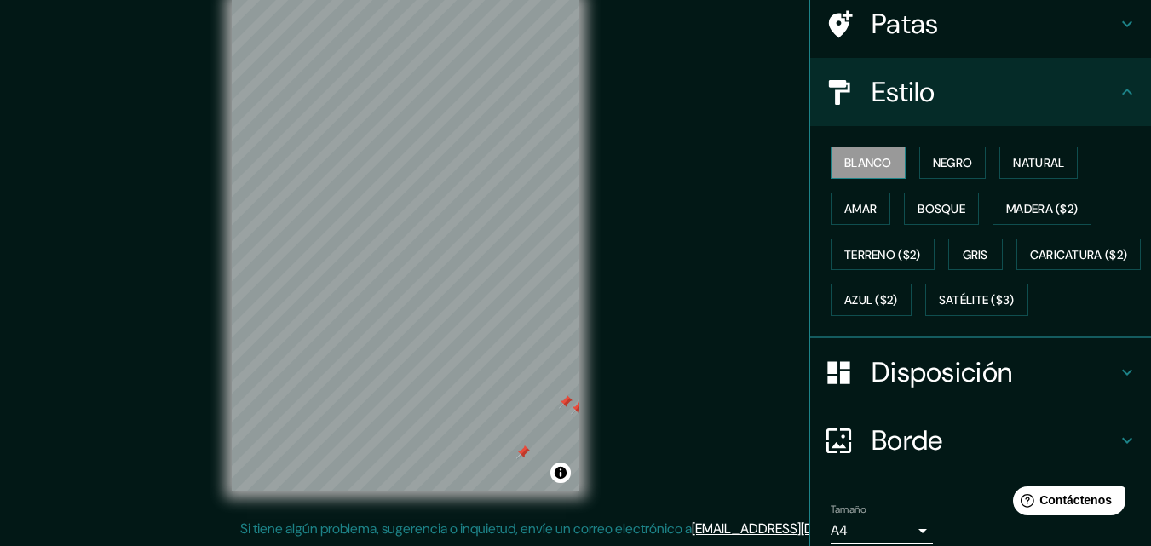
scroll to position [251, 0]
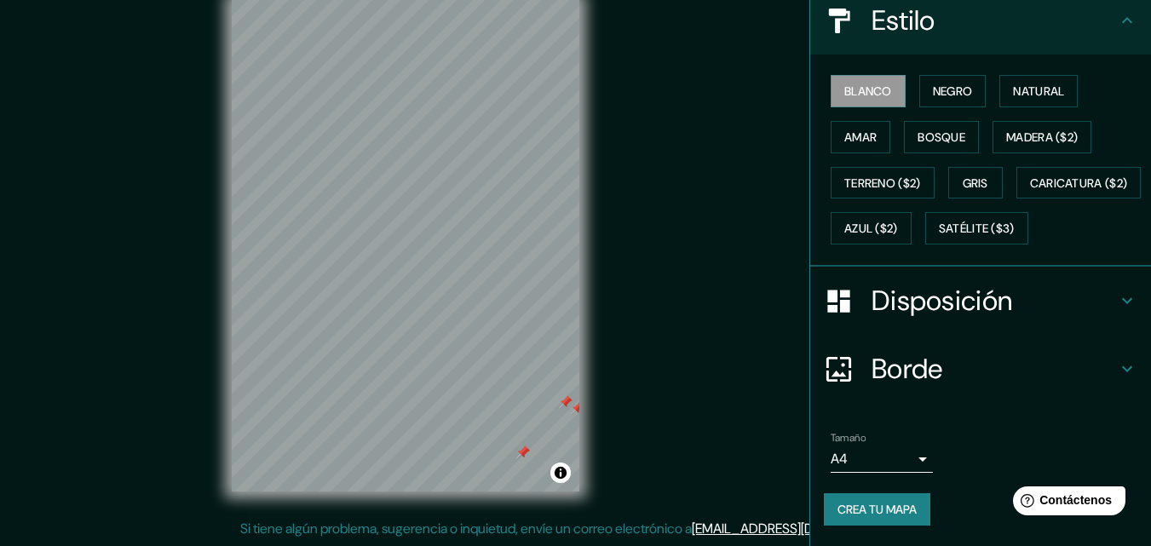
click at [888, 507] on font "Crea tu mapa" at bounding box center [876, 509] width 79 height 15
click at [888, 508] on div "Crea tu mapa" at bounding box center [981, 509] width 314 height 32
click at [881, 497] on div "Crea tu mapa" at bounding box center [981, 509] width 314 height 32
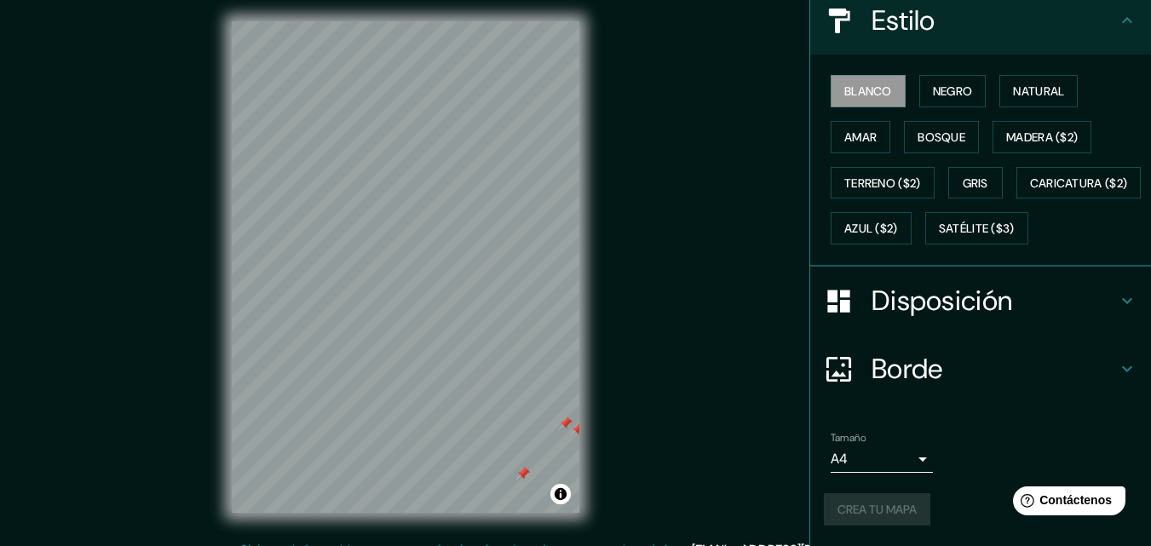
scroll to position [0, 0]
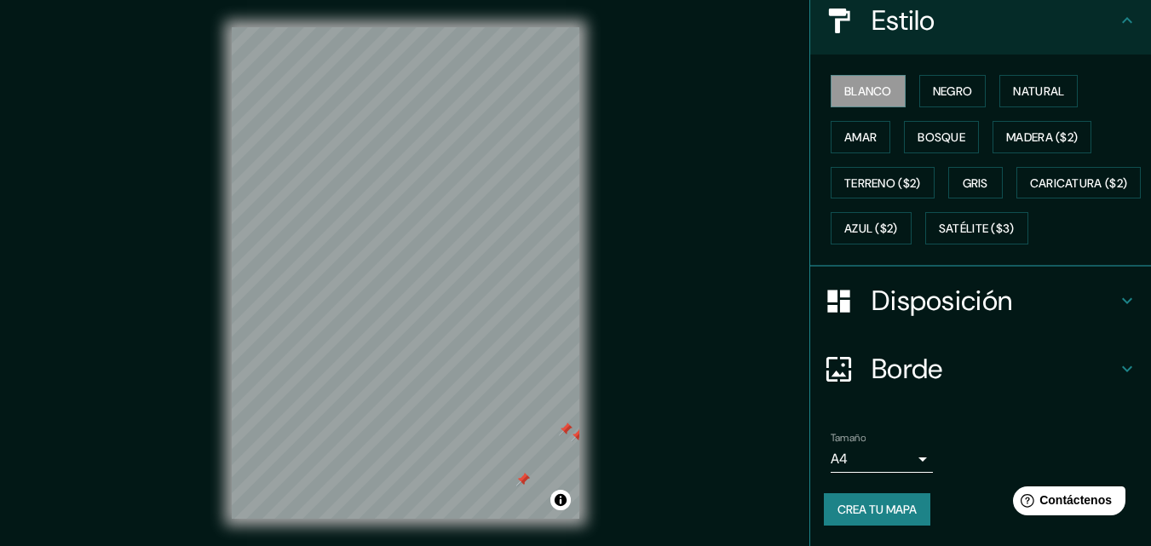
click at [1048, 361] on h4 "Borde" at bounding box center [994, 369] width 245 height 34
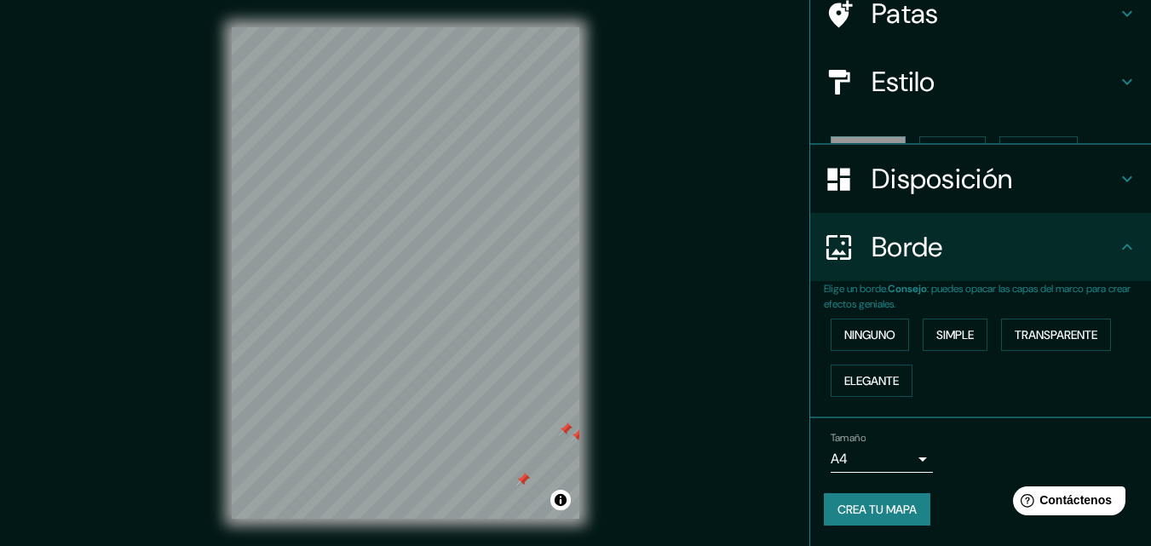
scroll to position [116, 0]
